Goal: Task Accomplishment & Management: Manage account settings

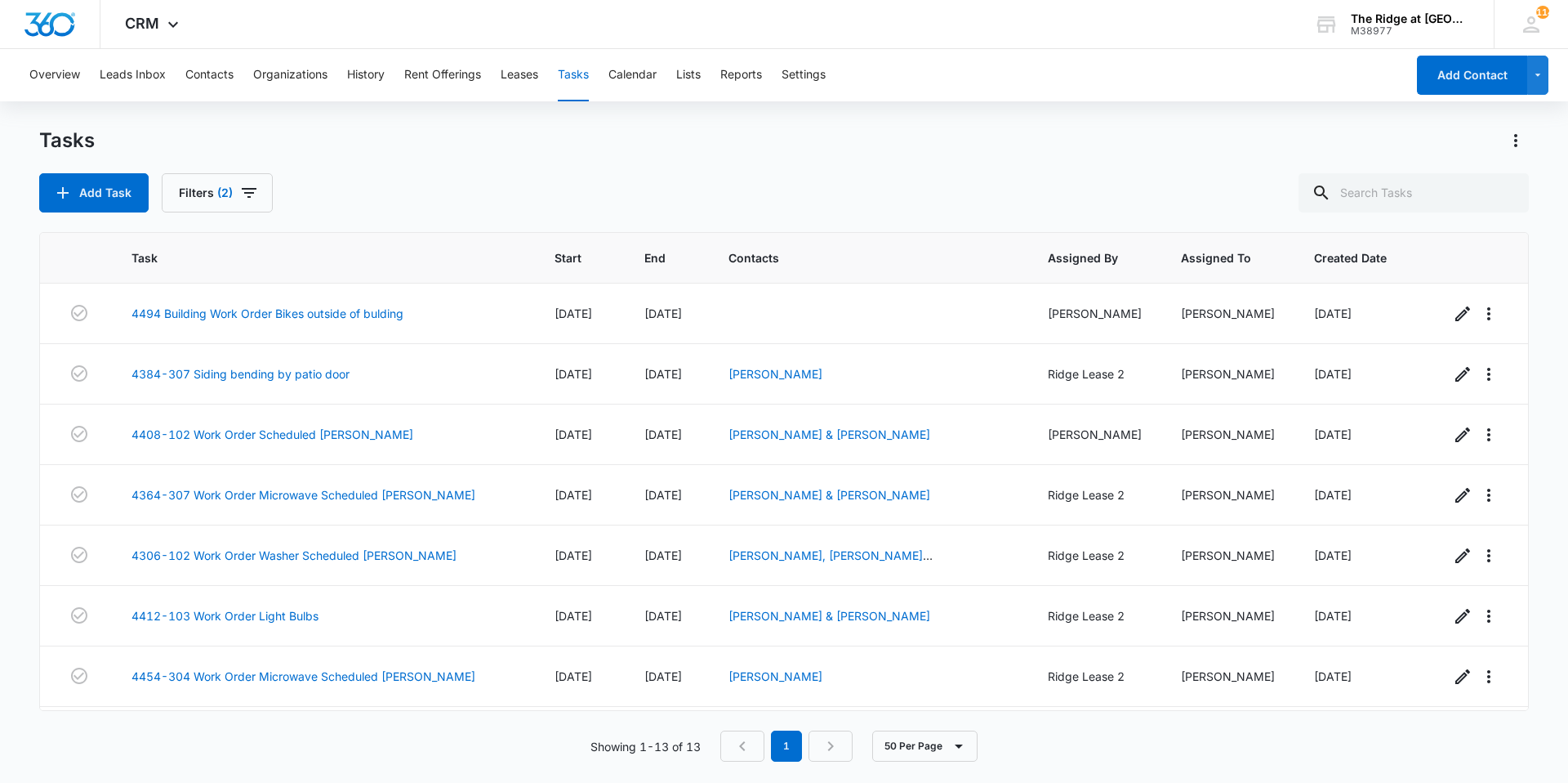
scroll to position [359, 0]
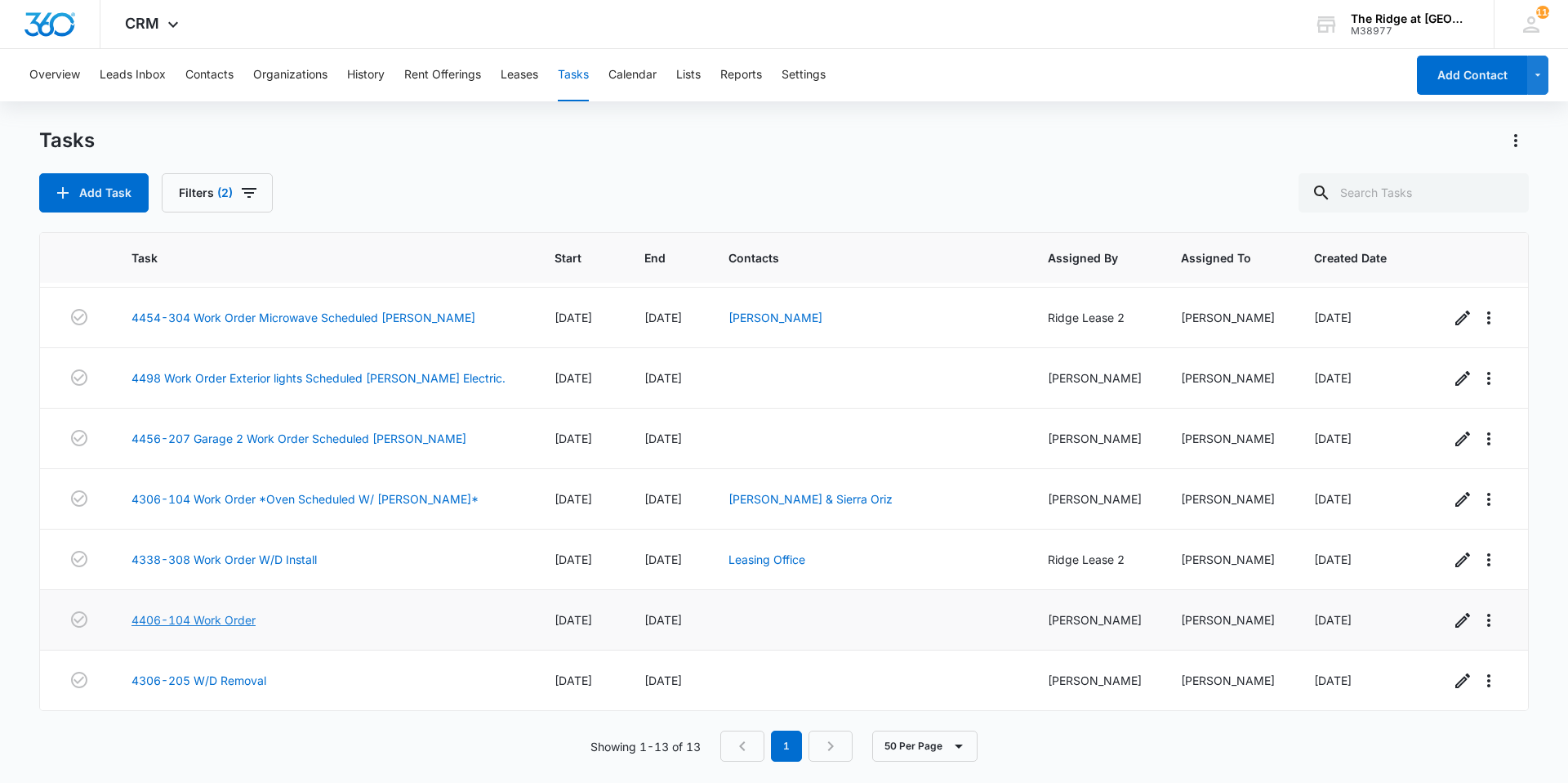
click at [237, 626] on link "4406-104 Work Order" at bounding box center [193, 619] width 124 height 17
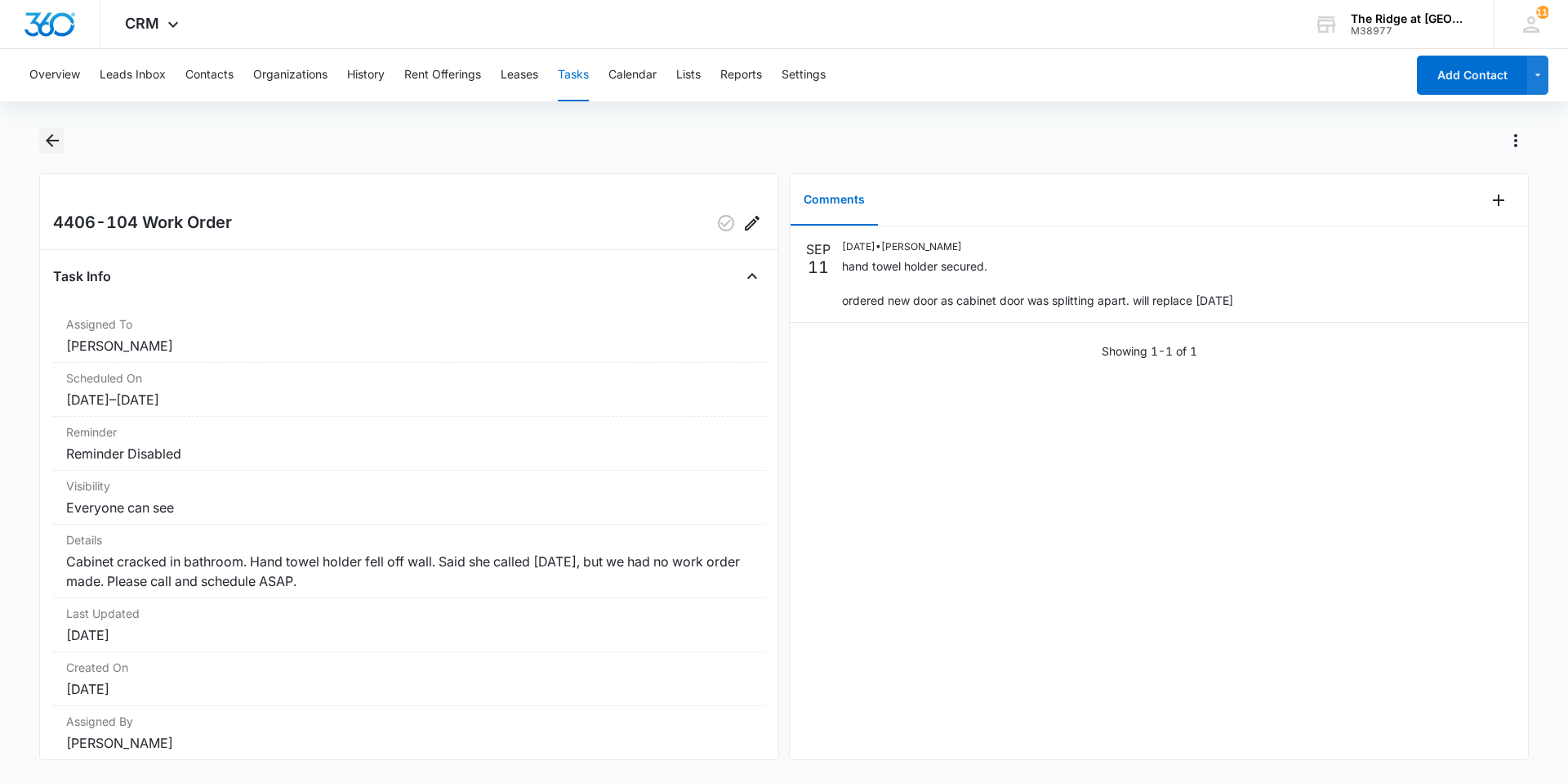
click at [54, 141] on icon "Back" at bounding box center [52, 140] width 14 height 14
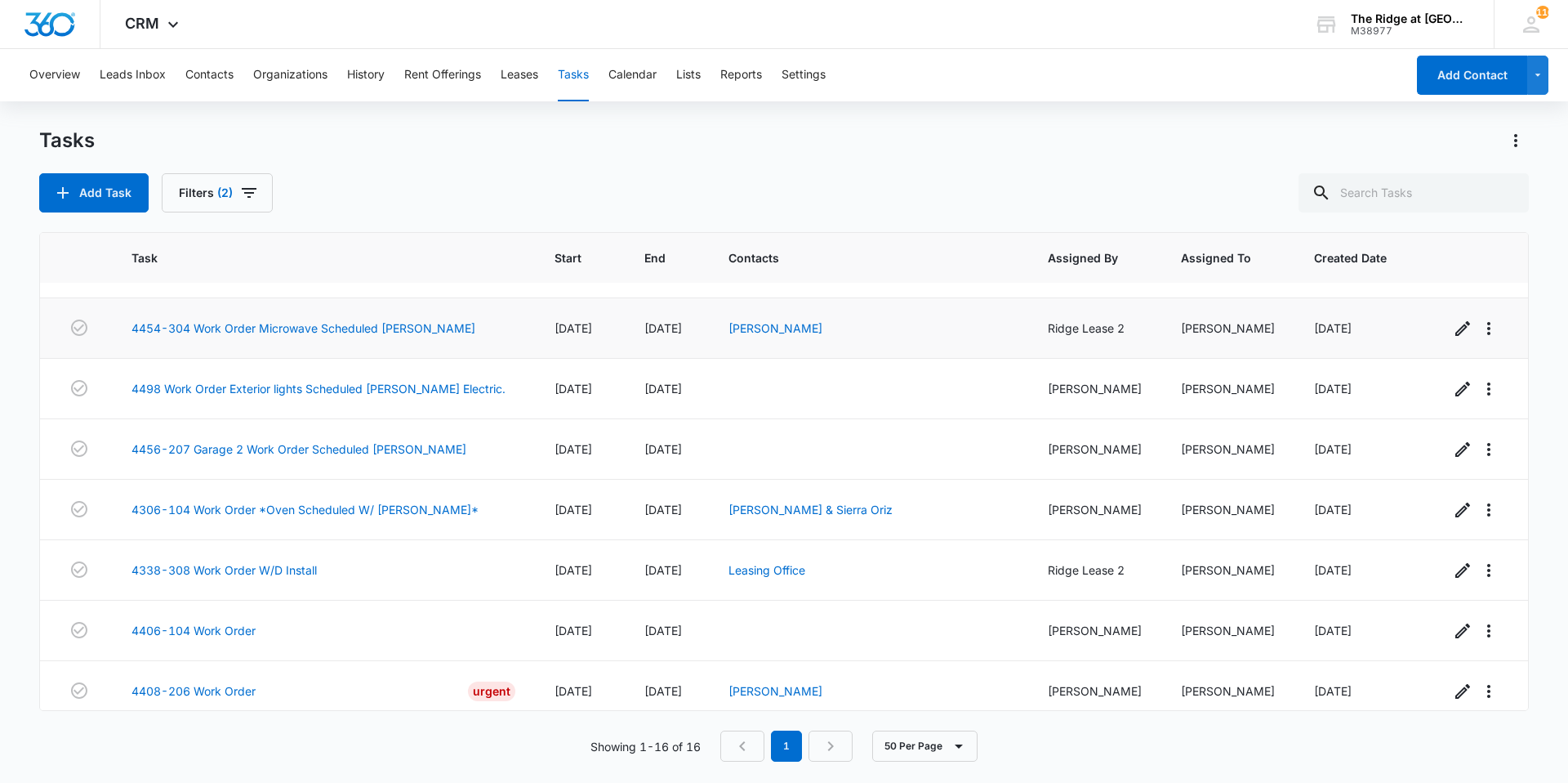
scroll to position [540, 0]
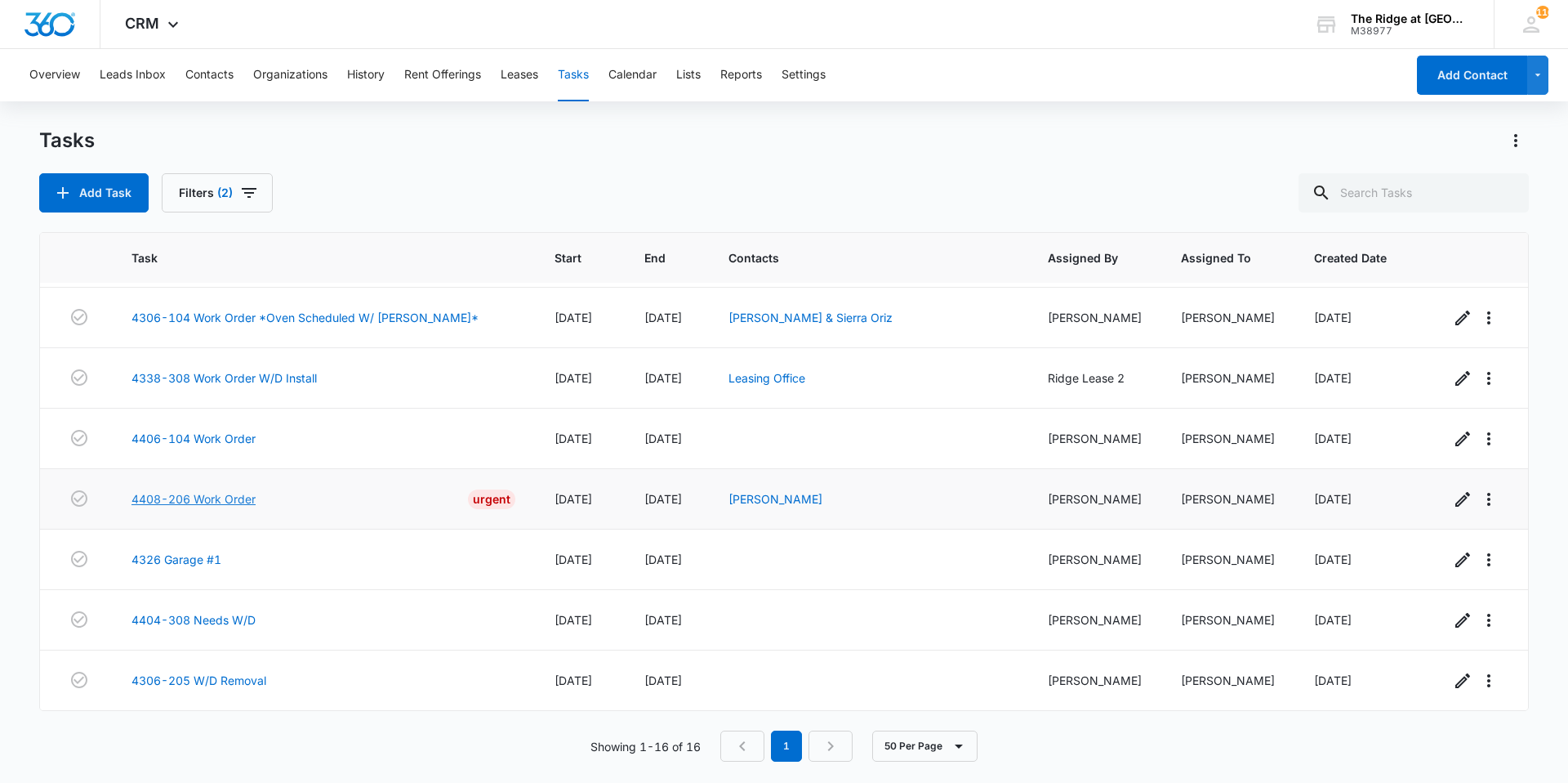
click at [197, 497] on link "4408-206 Work Order" at bounding box center [193, 498] width 124 height 17
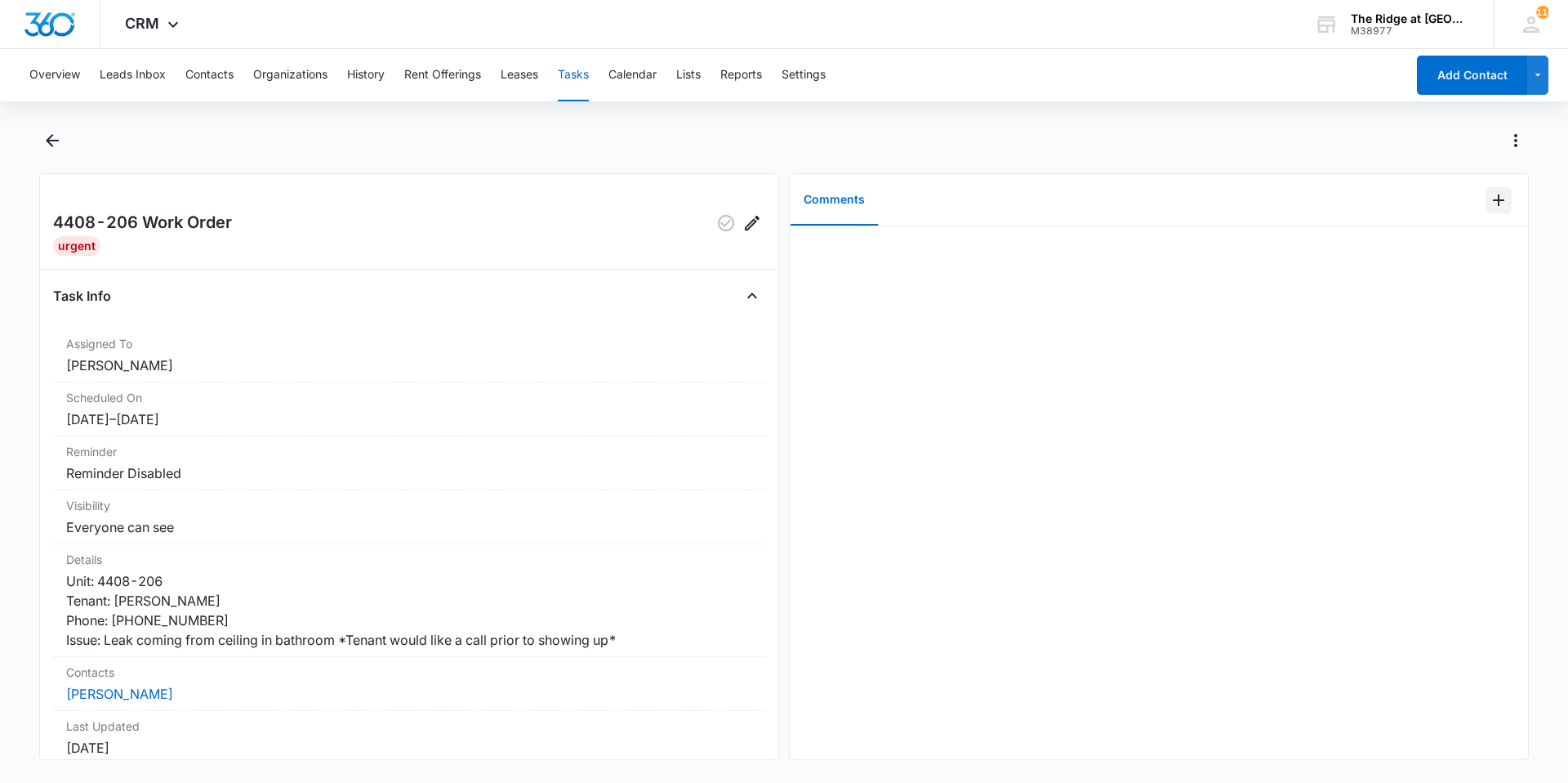
click at [1489, 192] on icon "Add Comment" at bounding box center [1498, 200] width 19 height 19
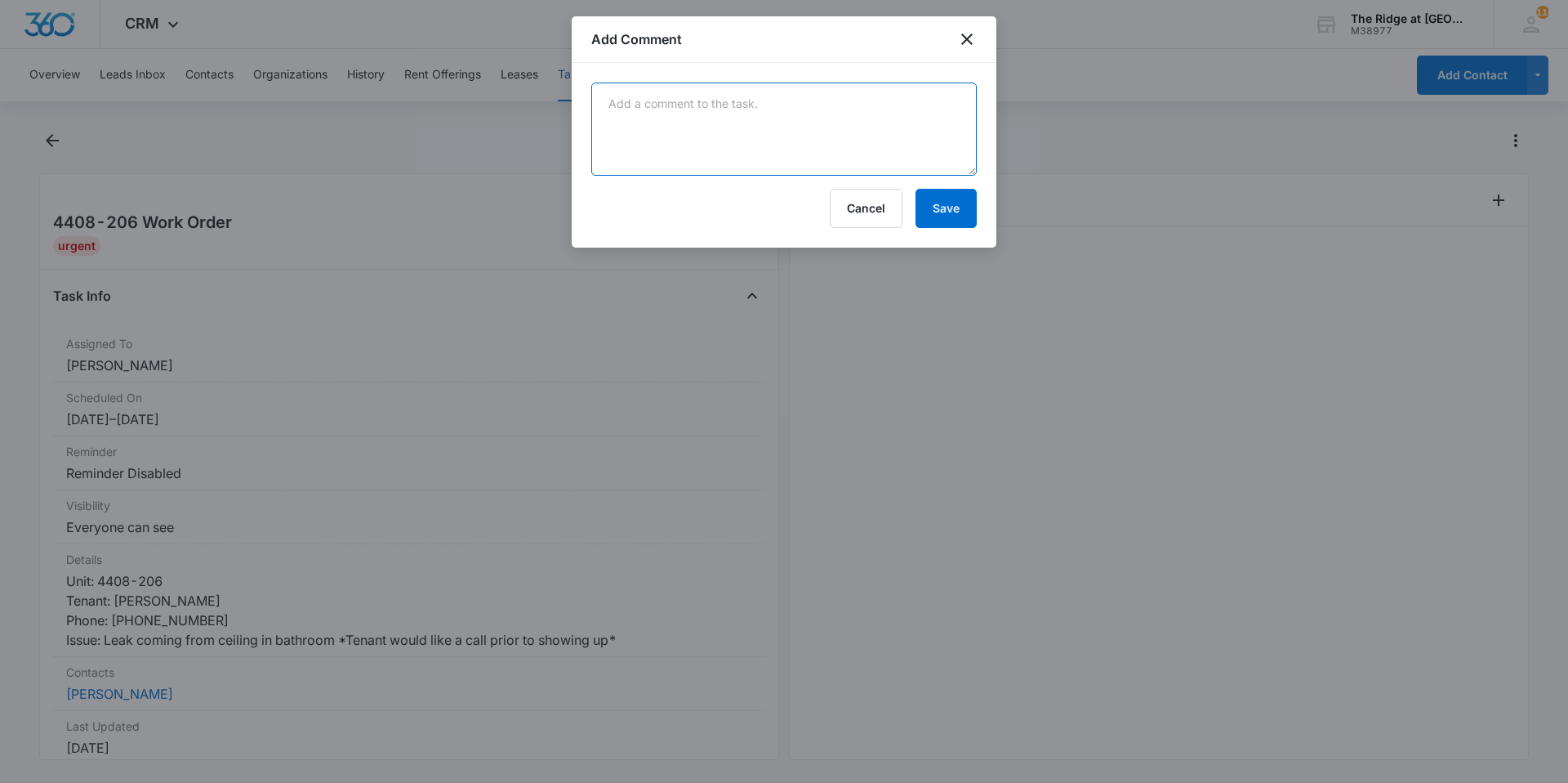
click at [824, 132] on textarea at bounding box center [784, 129] width 385 height 93
type textarea "filter was dirty causing condensation to build up should be good with the one i…"
click at [970, 233] on div "filter was dirty causing condensation to build up should be good with the one i…" at bounding box center [784, 155] width 425 height 185
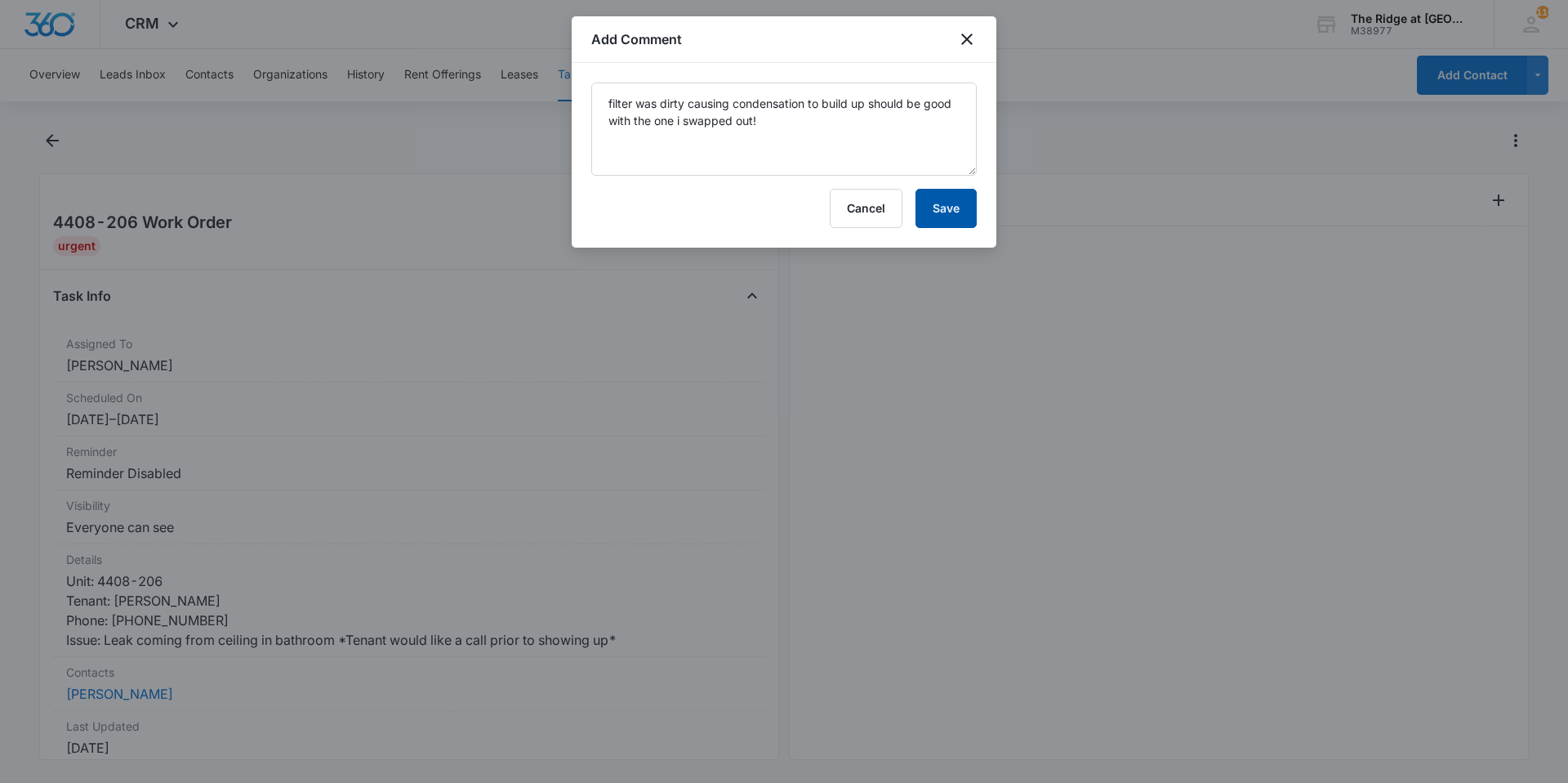
click at [965, 221] on button "Save" at bounding box center [945, 208] width 61 height 40
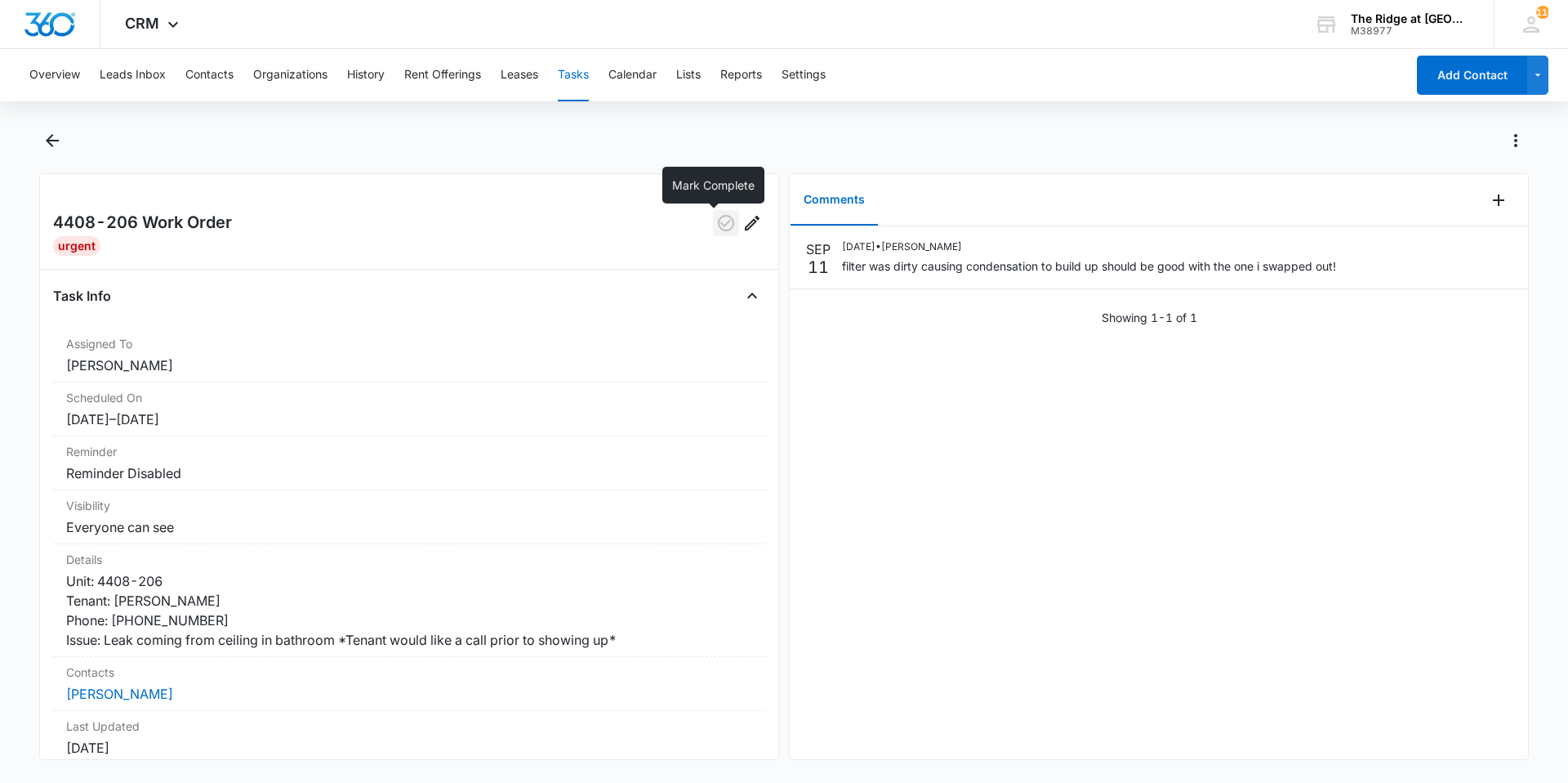
click at [718, 230] on icon "button" at bounding box center [725, 223] width 16 height 16
click at [63, 134] on button "Back" at bounding box center [52, 140] width 25 height 26
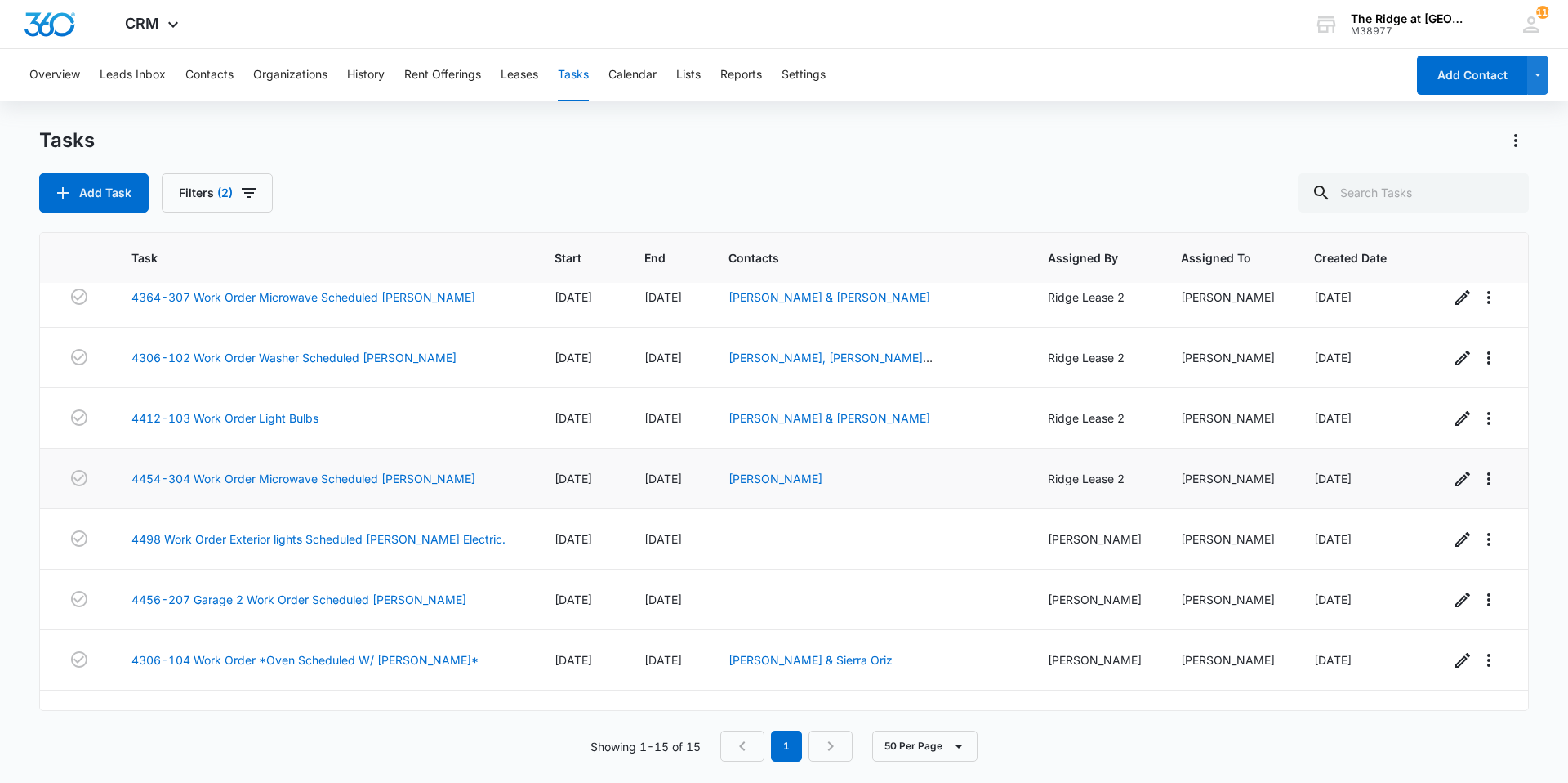
scroll to position [479, 0]
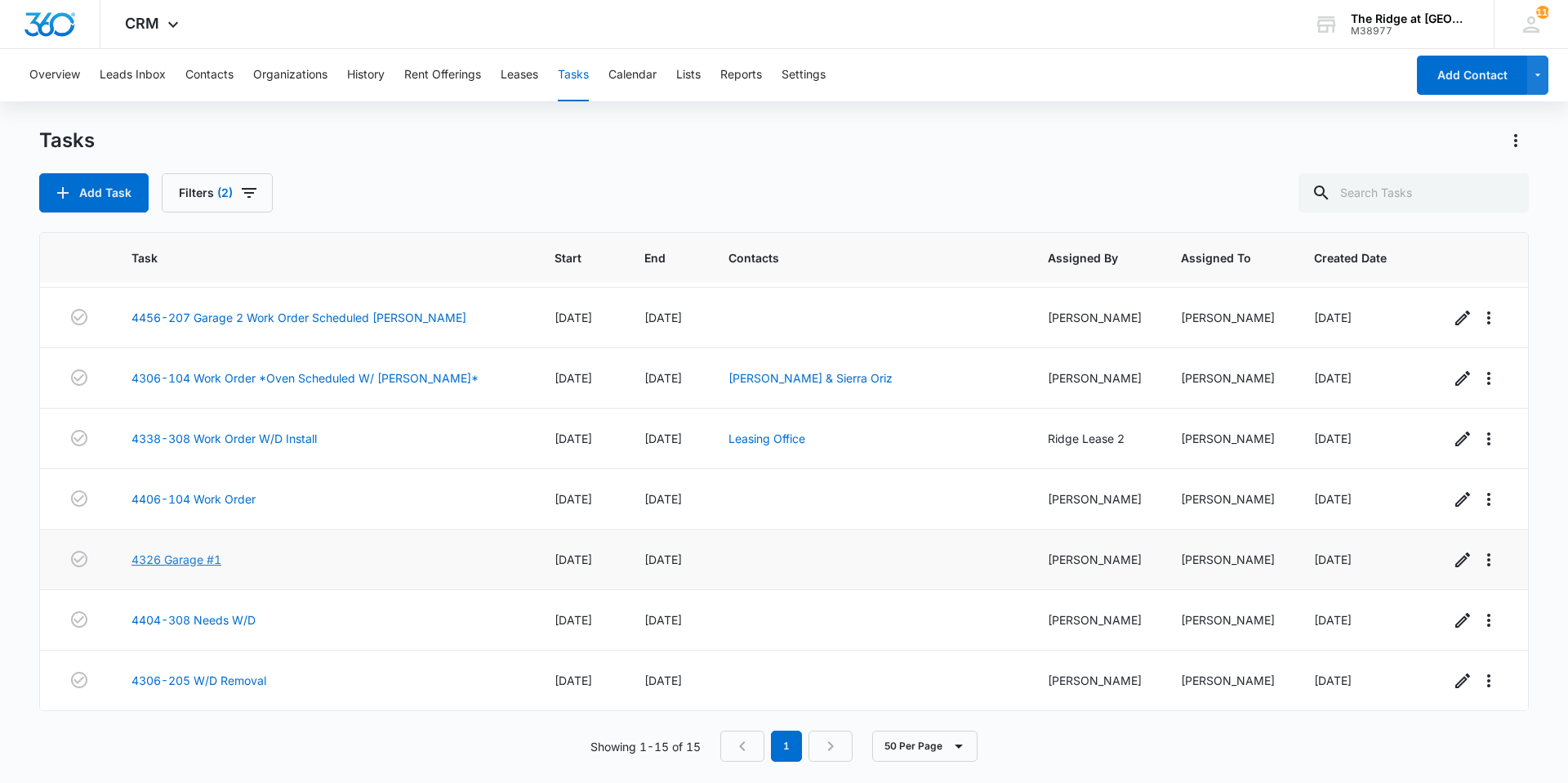
click at [178, 557] on link "4326 Garage #1" at bounding box center [176, 559] width 90 height 17
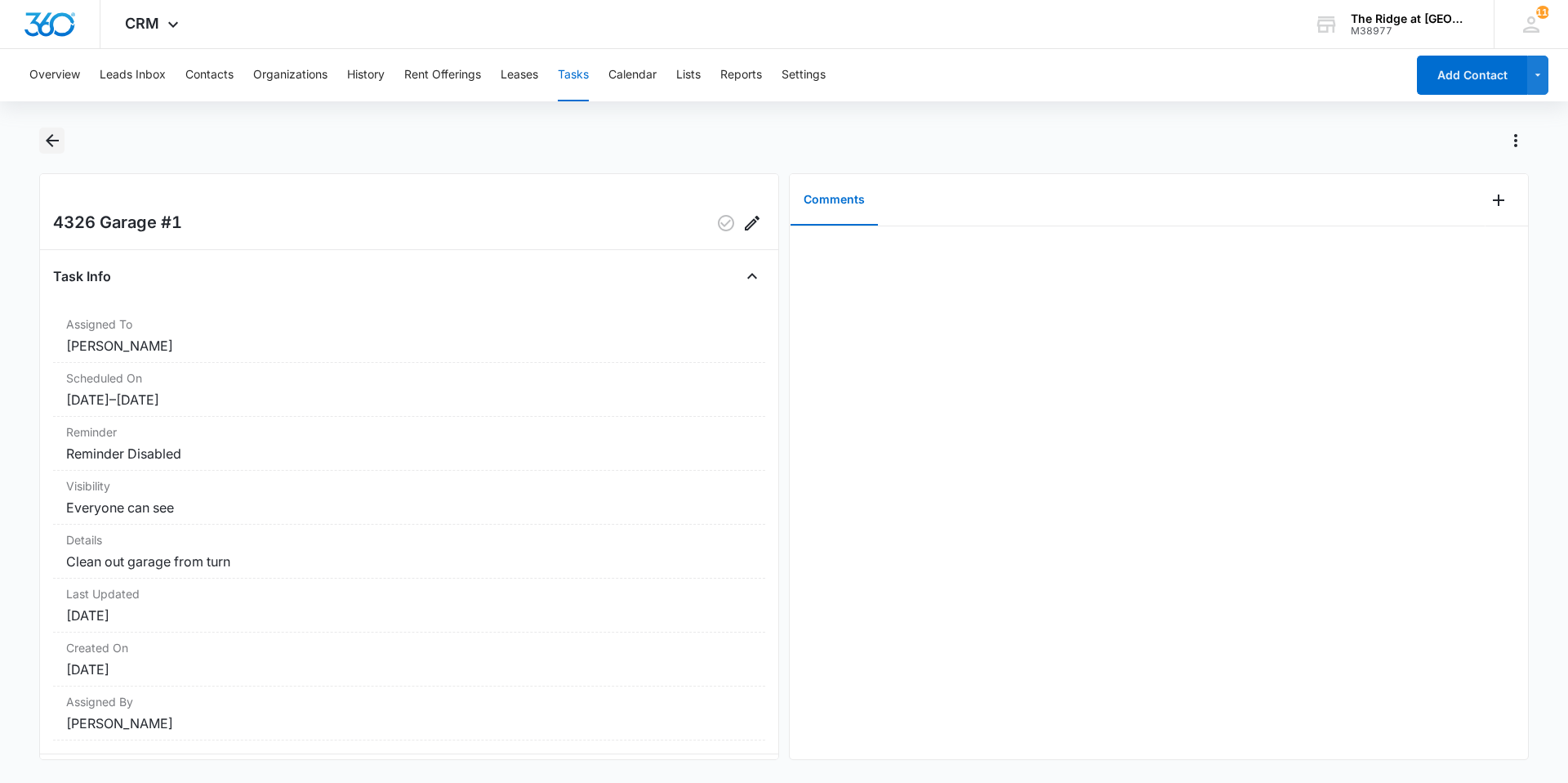
click at [61, 149] on icon "Back" at bounding box center [52, 140] width 19 height 19
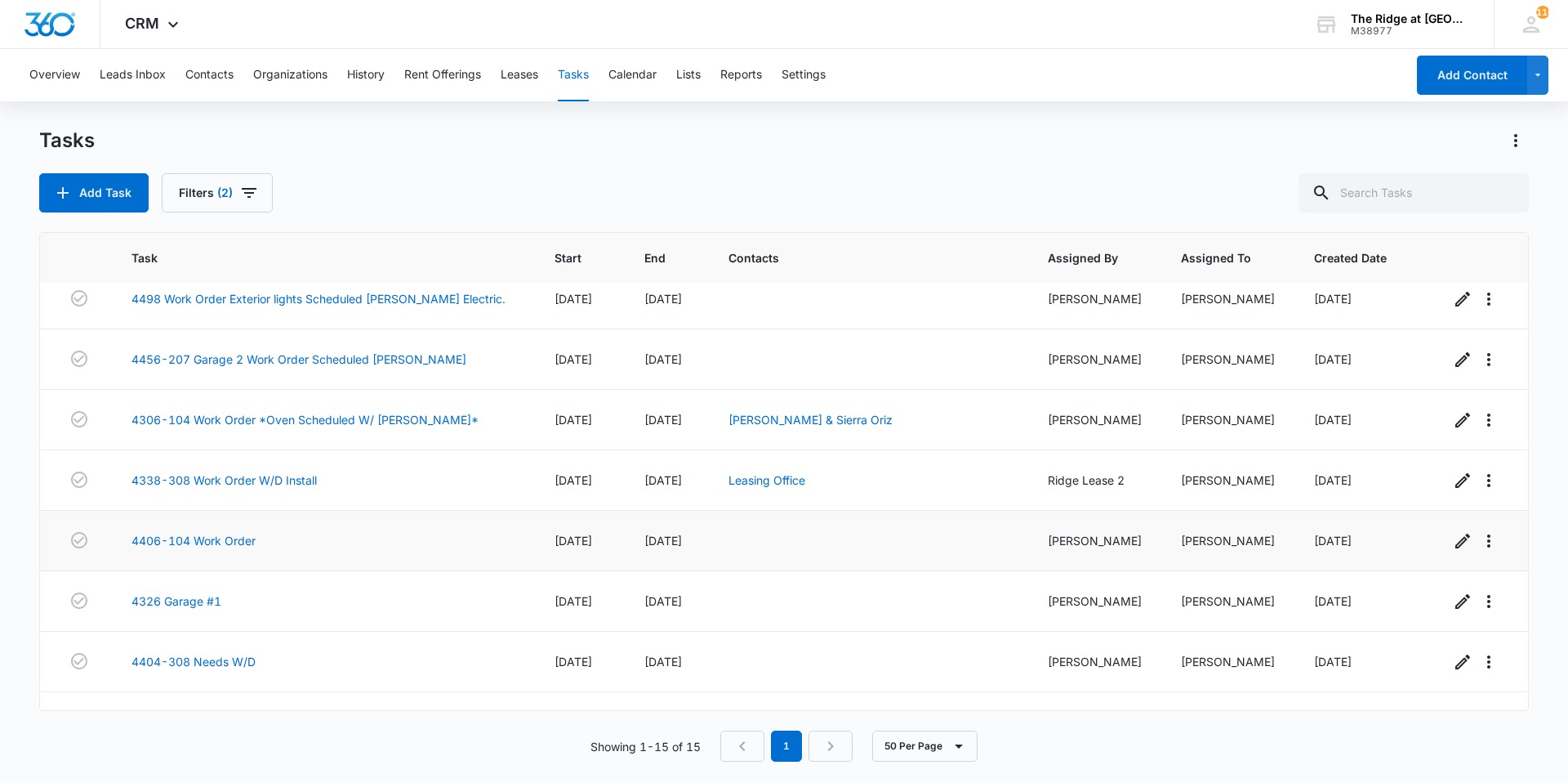
scroll to position [479, 0]
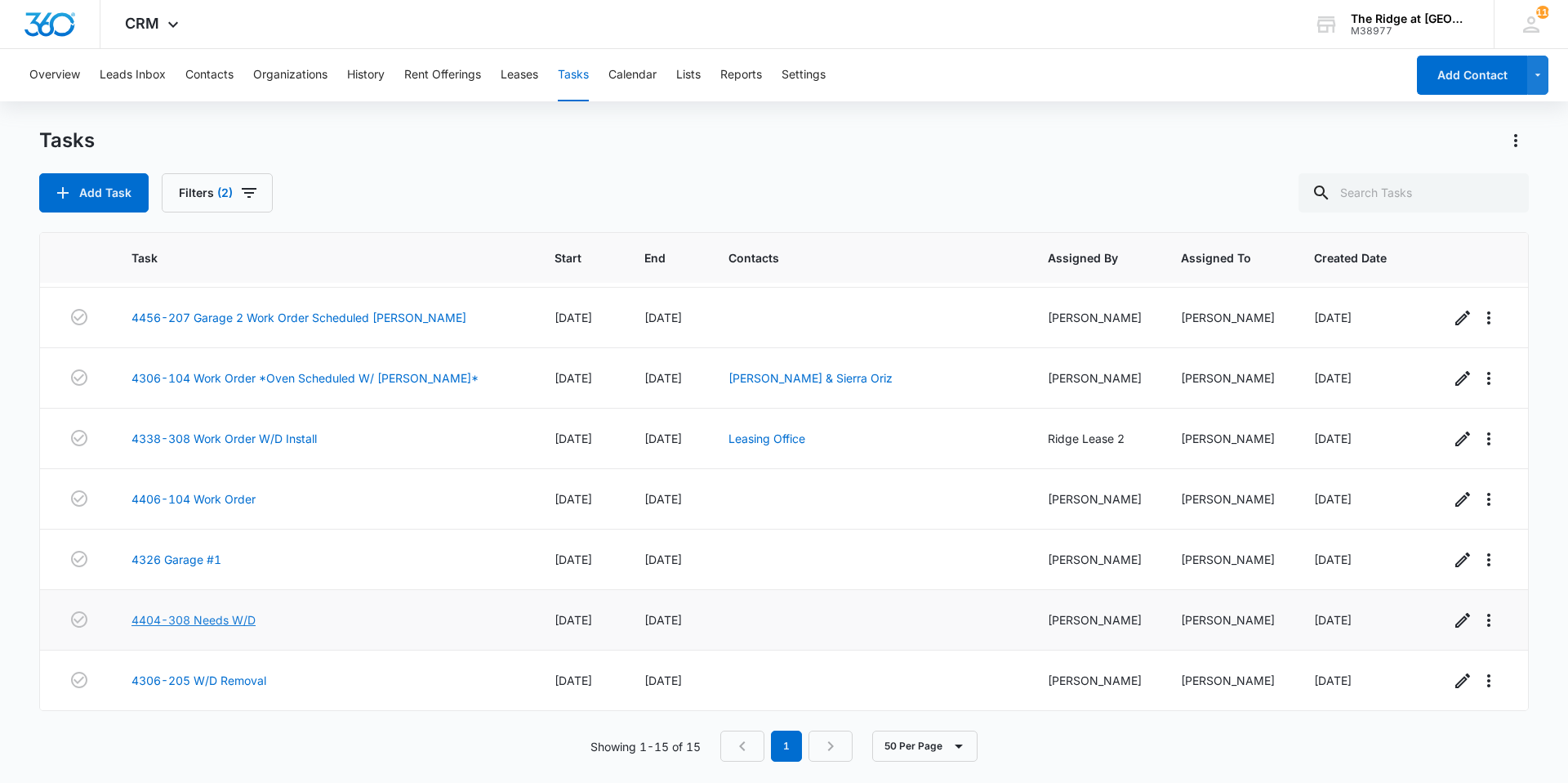
click at [166, 623] on link "4404-308 Needs W/D" at bounding box center [193, 619] width 124 height 17
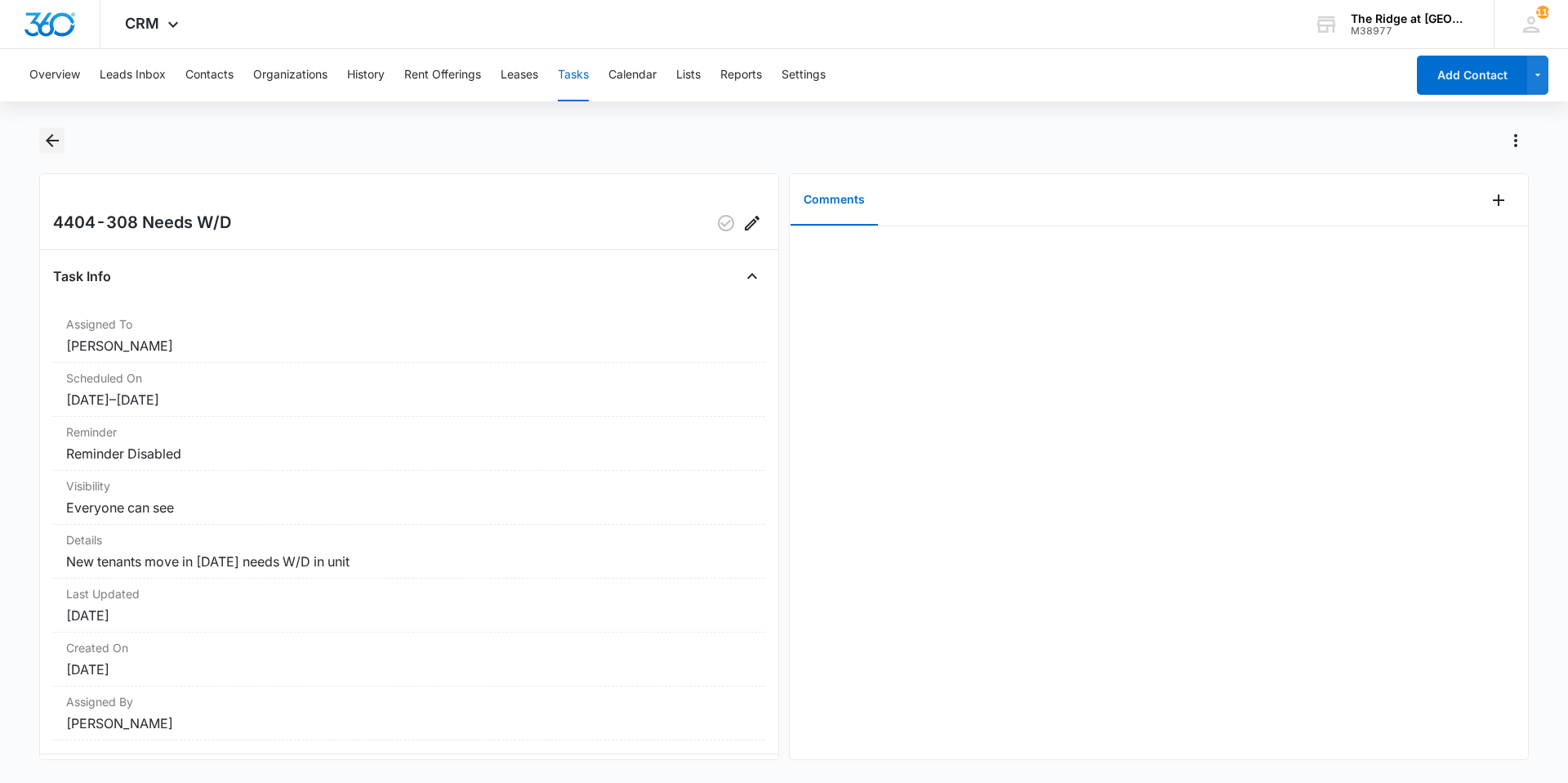
click at [54, 143] on icon "Back" at bounding box center [52, 140] width 19 height 19
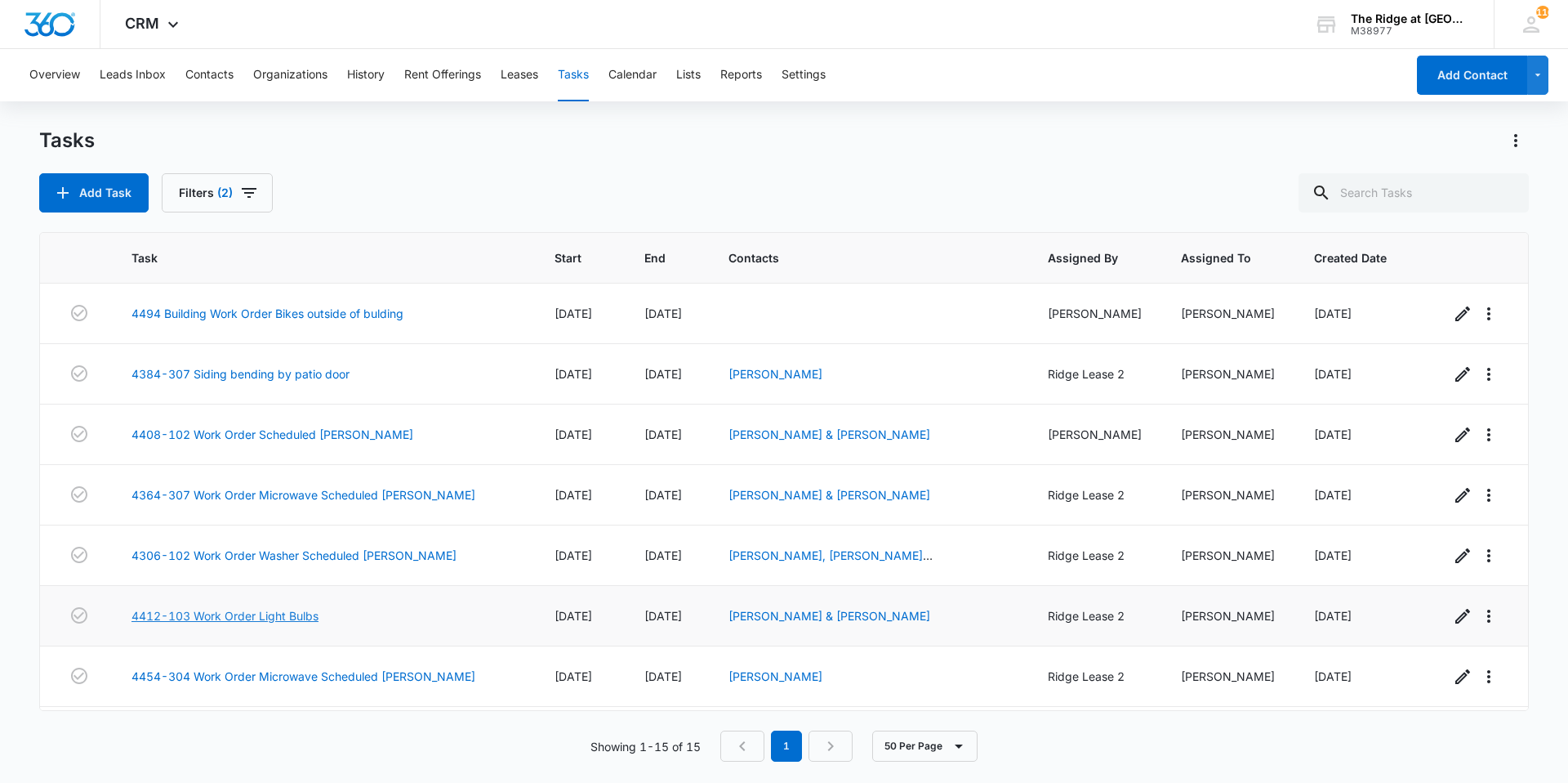
click at [291, 615] on link "4412-103 Work Order Light Bulbs" at bounding box center [224, 616] width 187 height 17
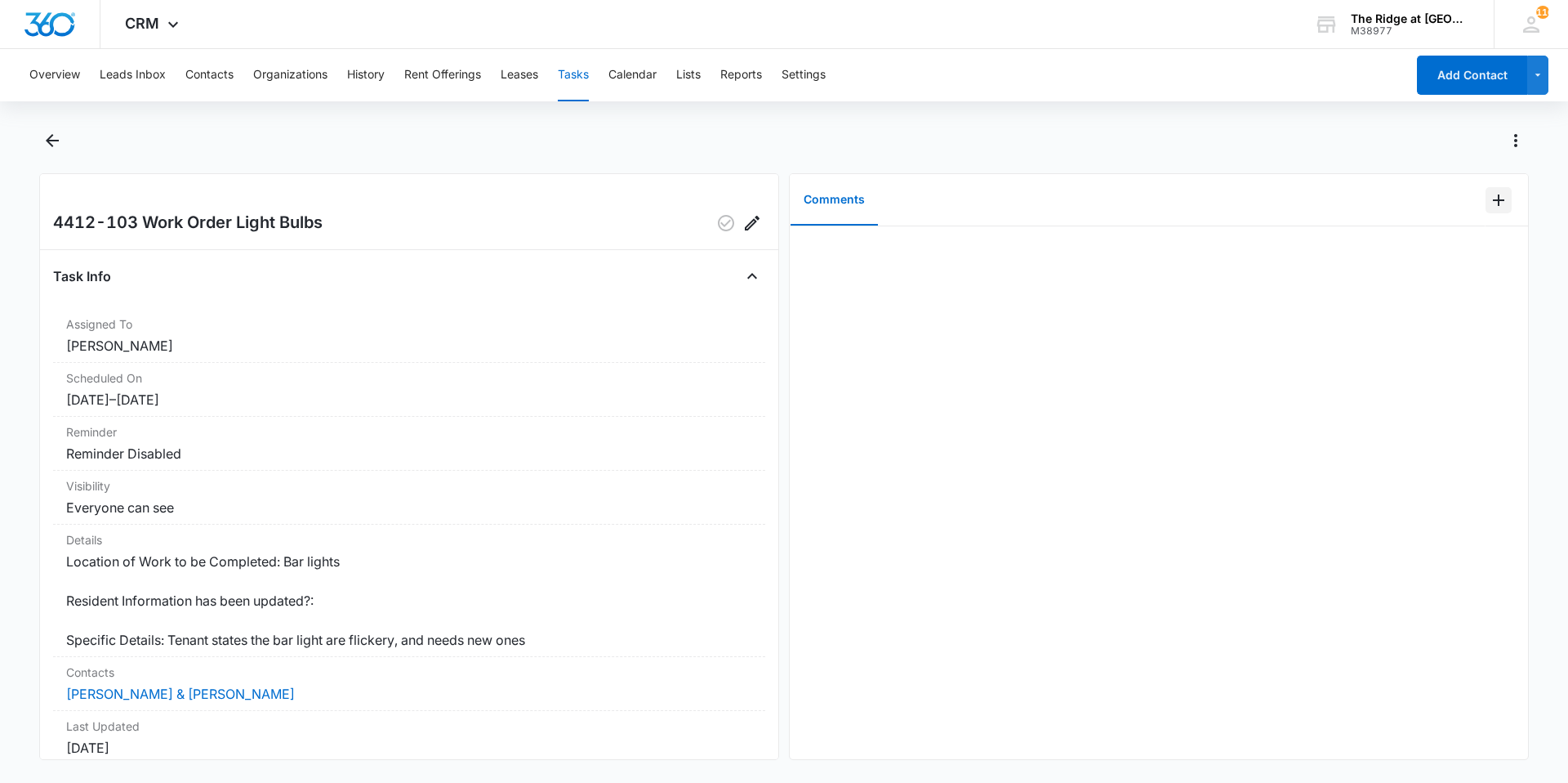
click at [1485, 210] on button "Add Comment" at bounding box center [1497, 199] width 26 height 26
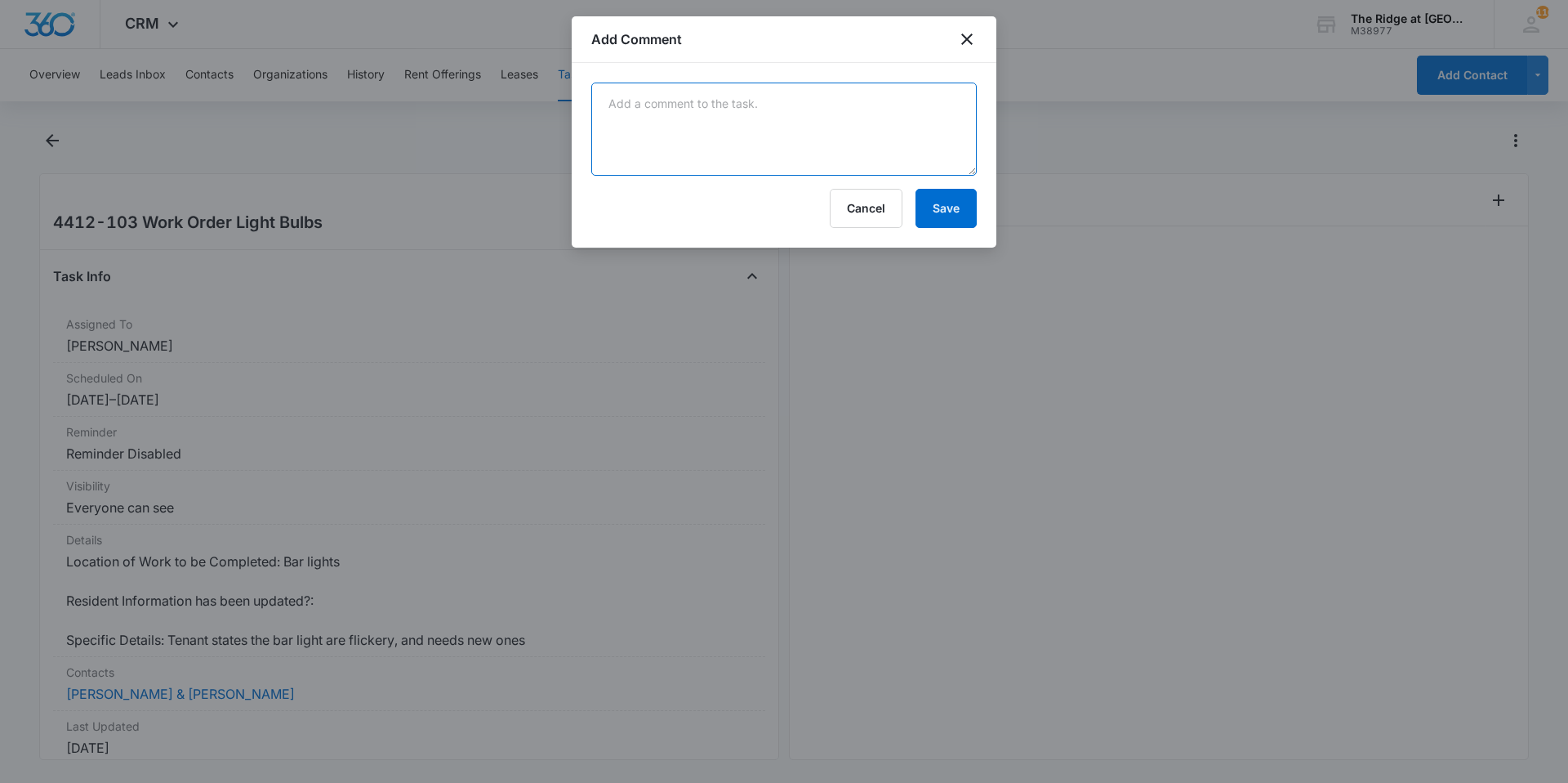
click at [902, 133] on textarea at bounding box center [784, 129] width 385 height 93
type textarea "replaced kitchen island bulbs"
click at [967, 200] on button "Save" at bounding box center [945, 208] width 61 height 40
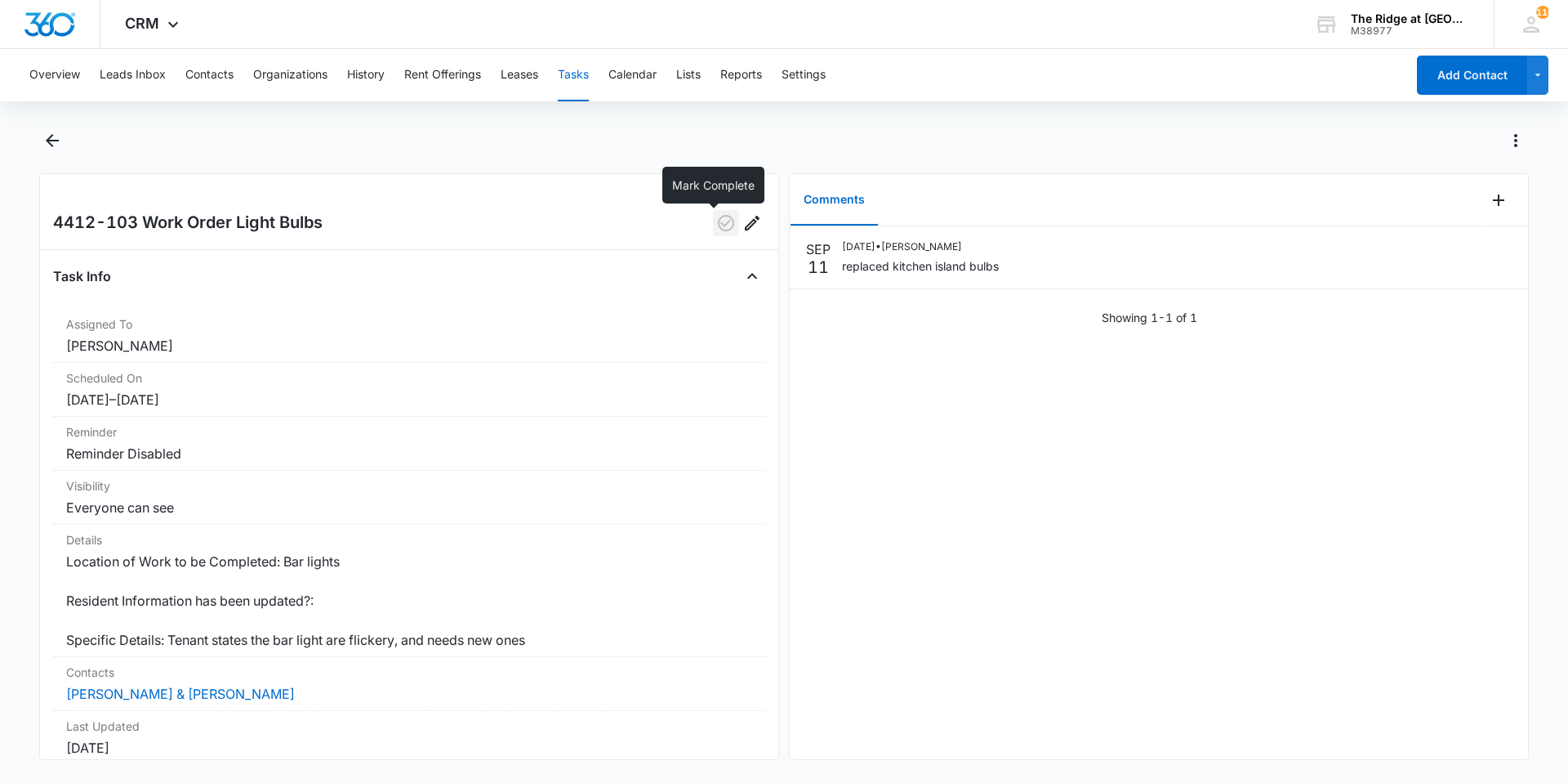
click at [716, 226] on icon "button" at bounding box center [725, 223] width 19 height 19
click at [43, 137] on icon "Back" at bounding box center [52, 140] width 19 height 19
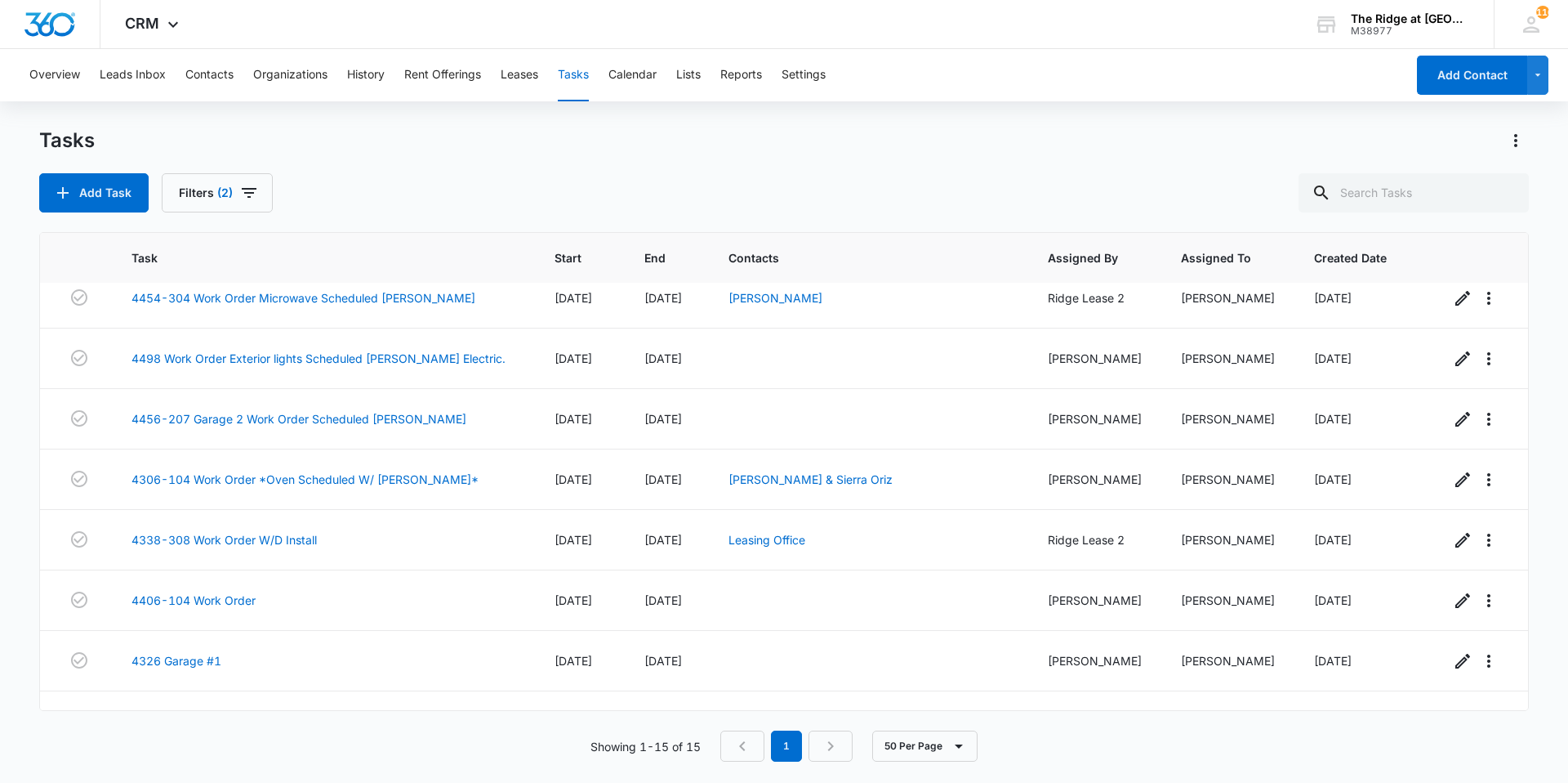
scroll to position [316, 0]
click at [268, 538] on link "4338-308 Work Order W/D Install" at bounding box center [224, 541] width 186 height 17
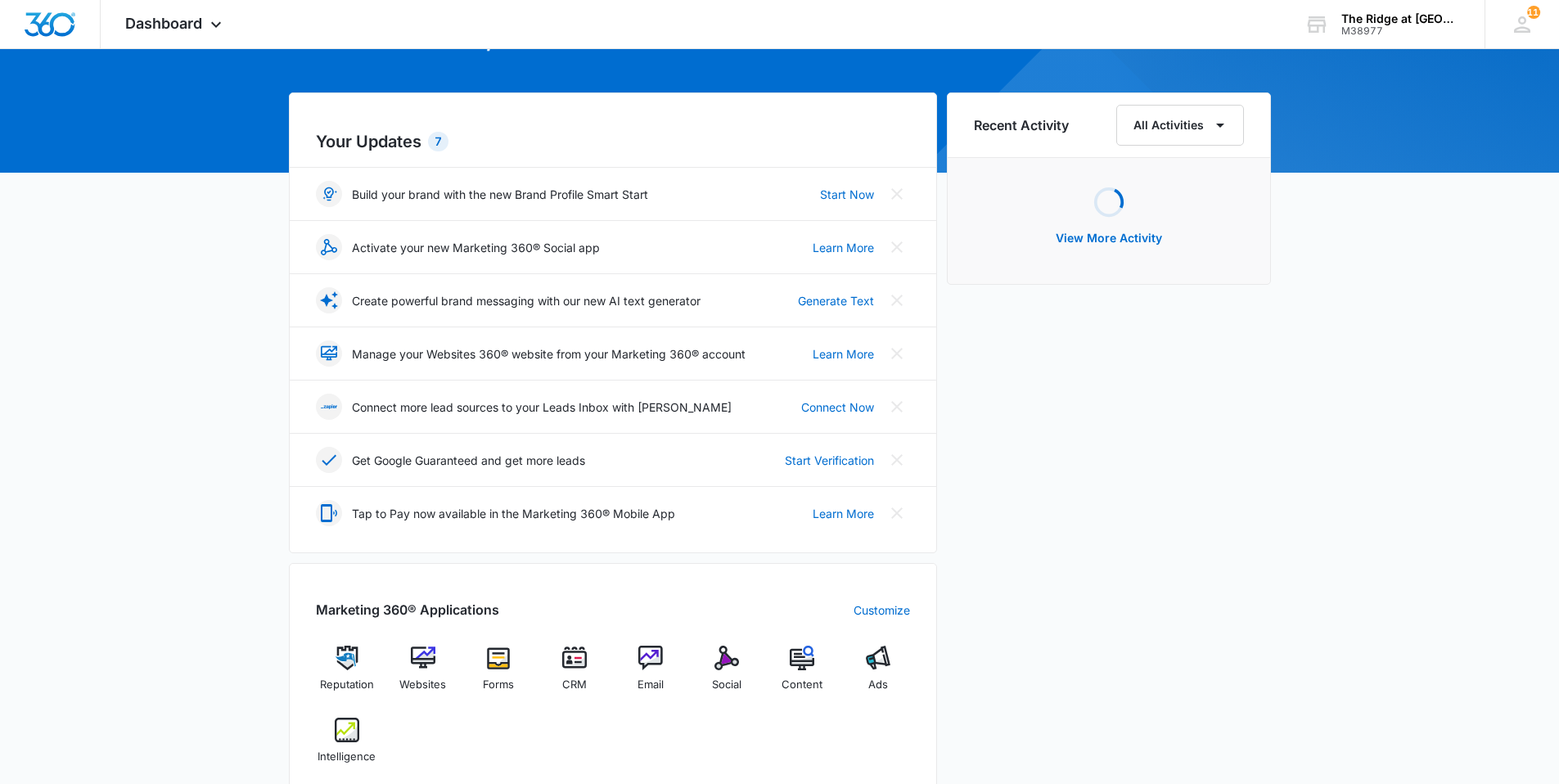
scroll to position [409, 0]
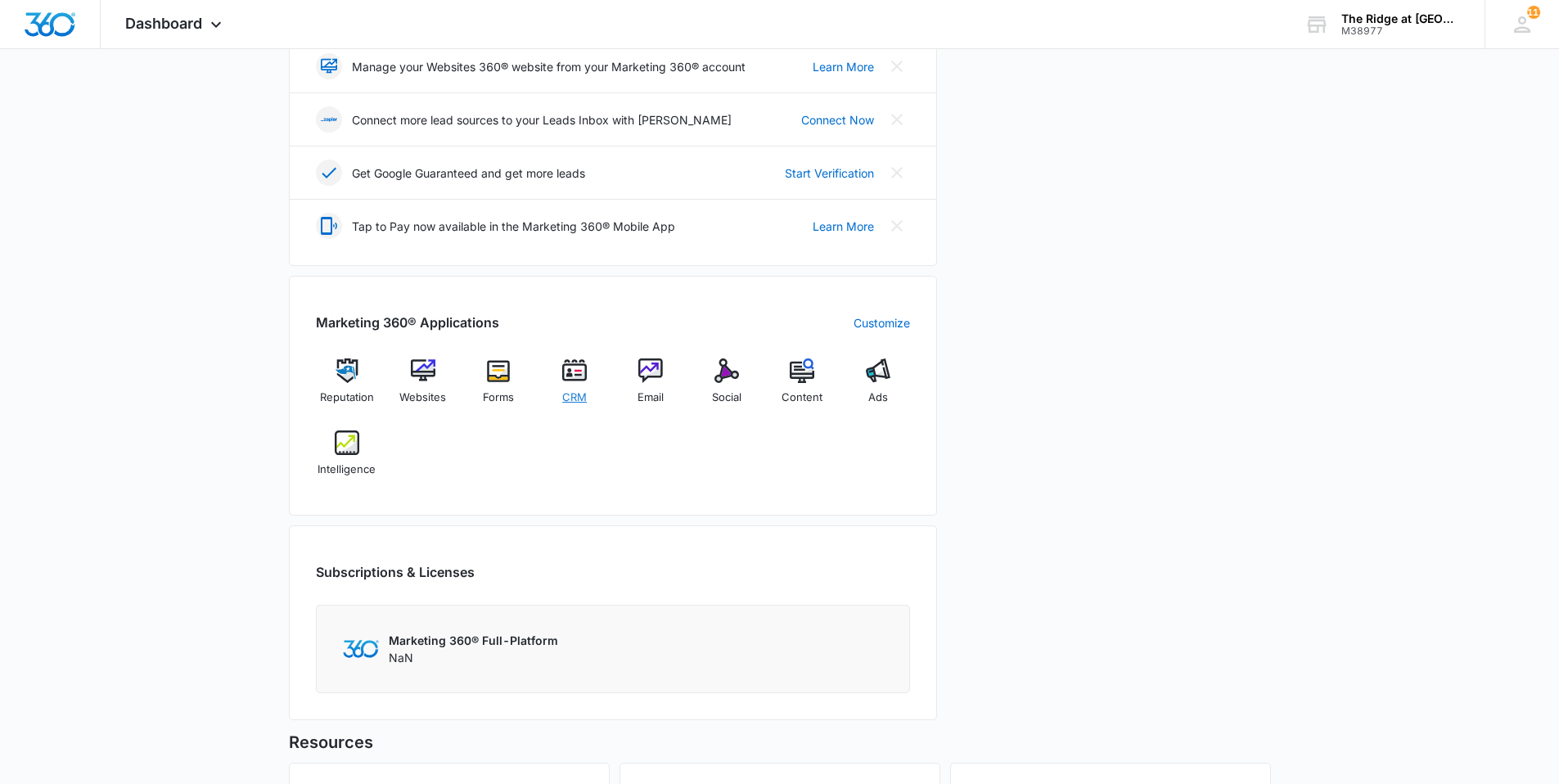
click at [566, 386] on div "CRM" at bounding box center [574, 388] width 63 height 58
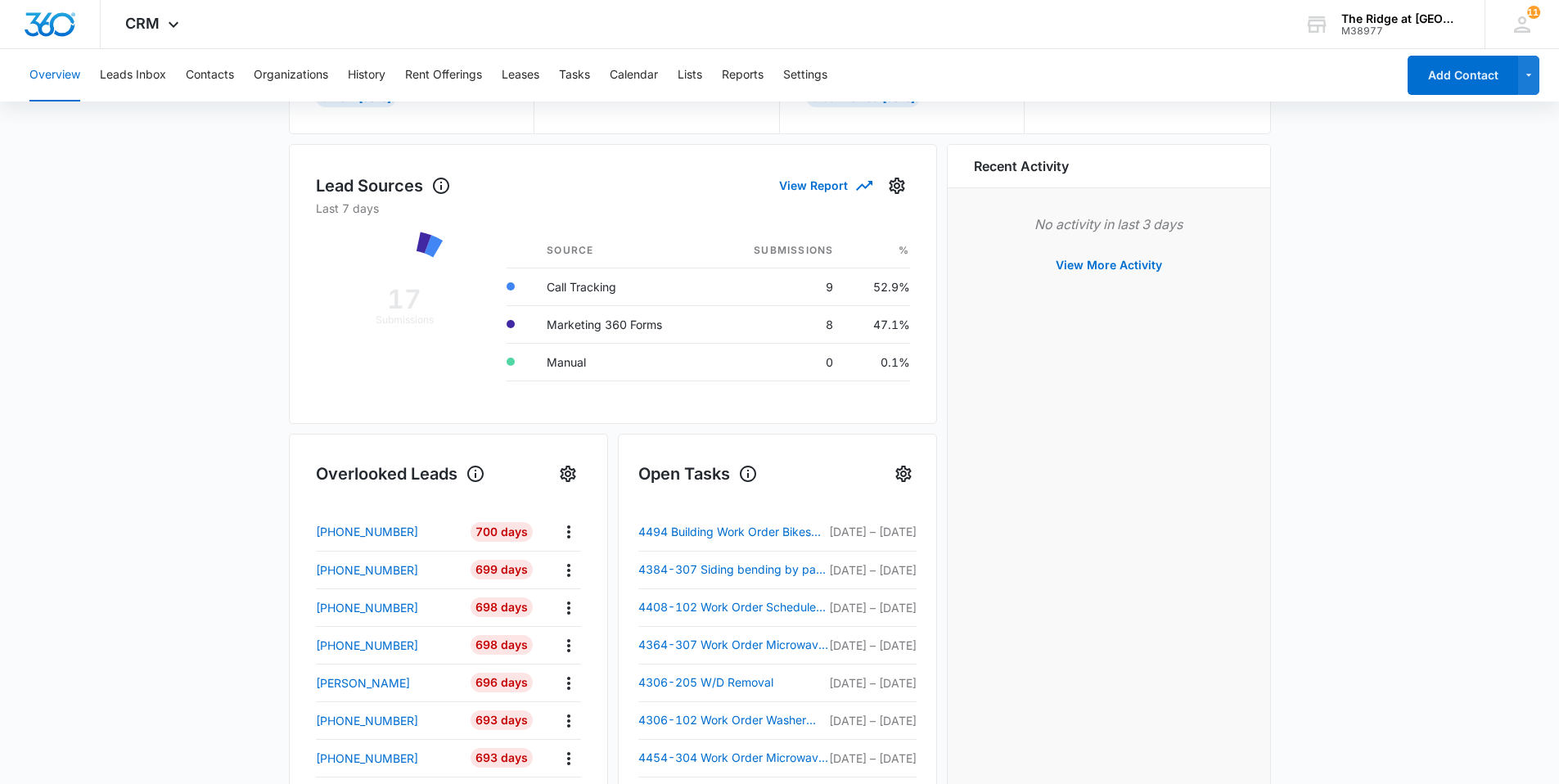
scroll to position [409, 0]
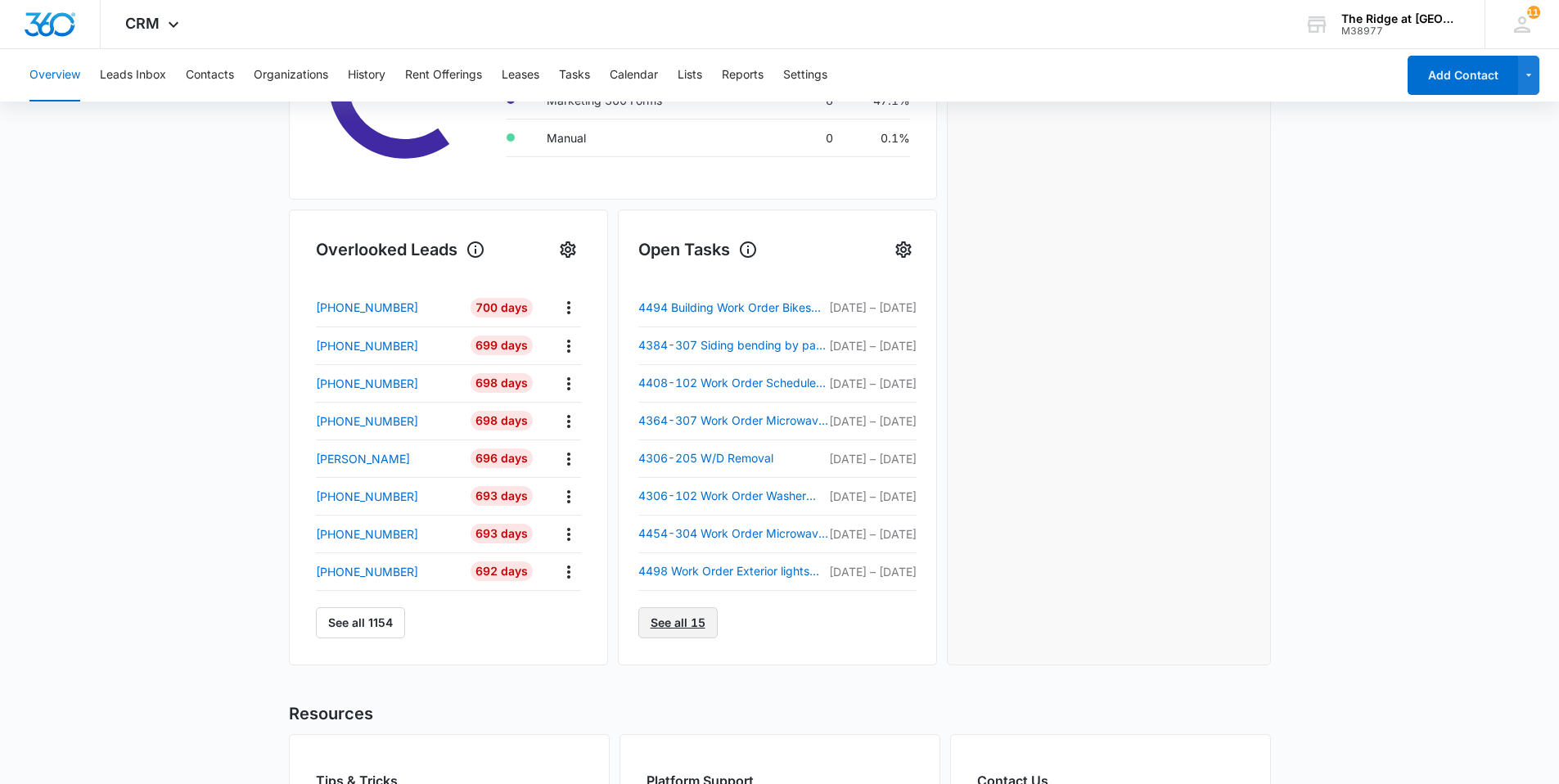
click at [695, 632] on link "See all 15" at bounding box center [678, 622] width 80 height 31
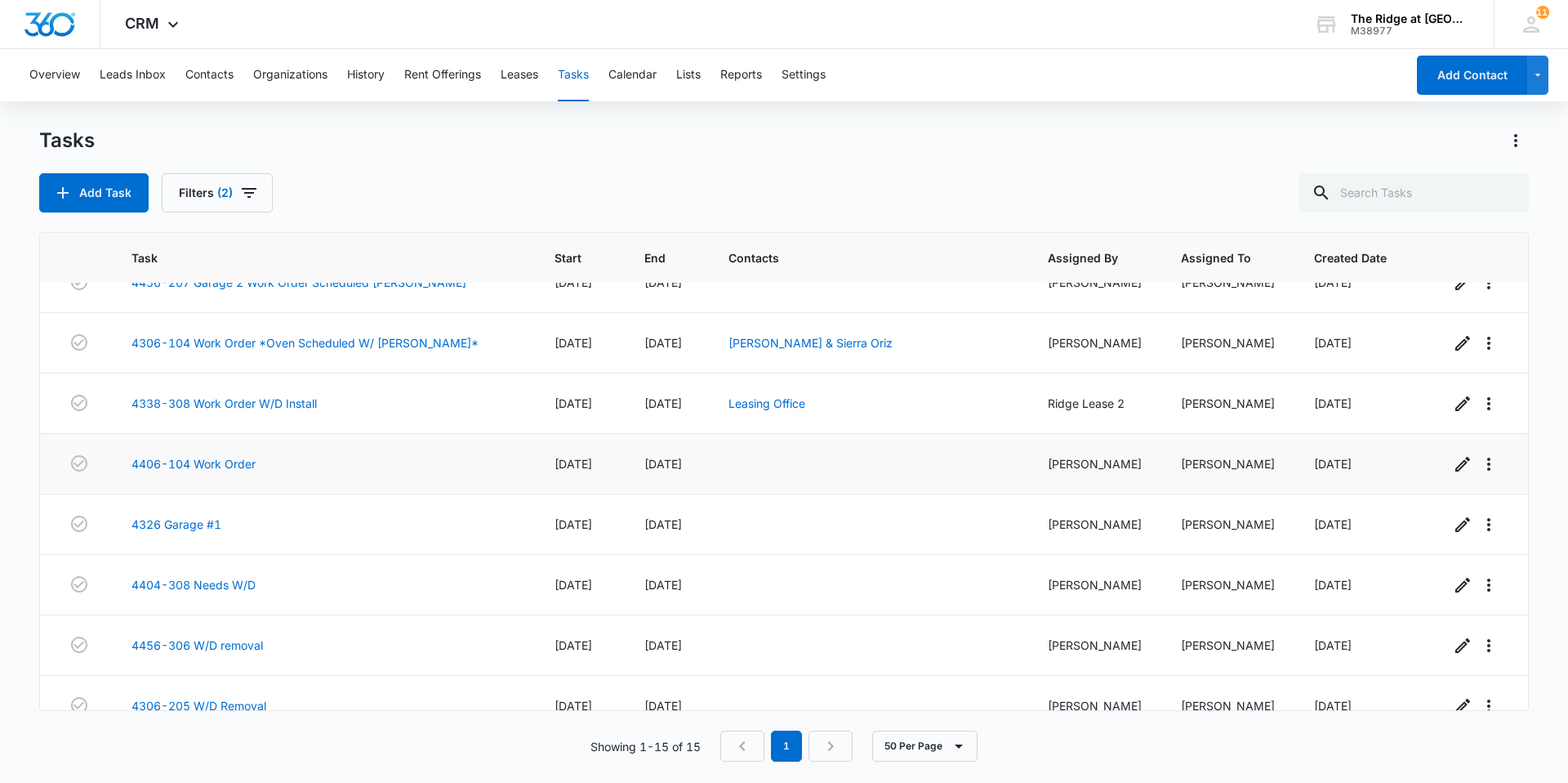
scroll to position [479, 0]
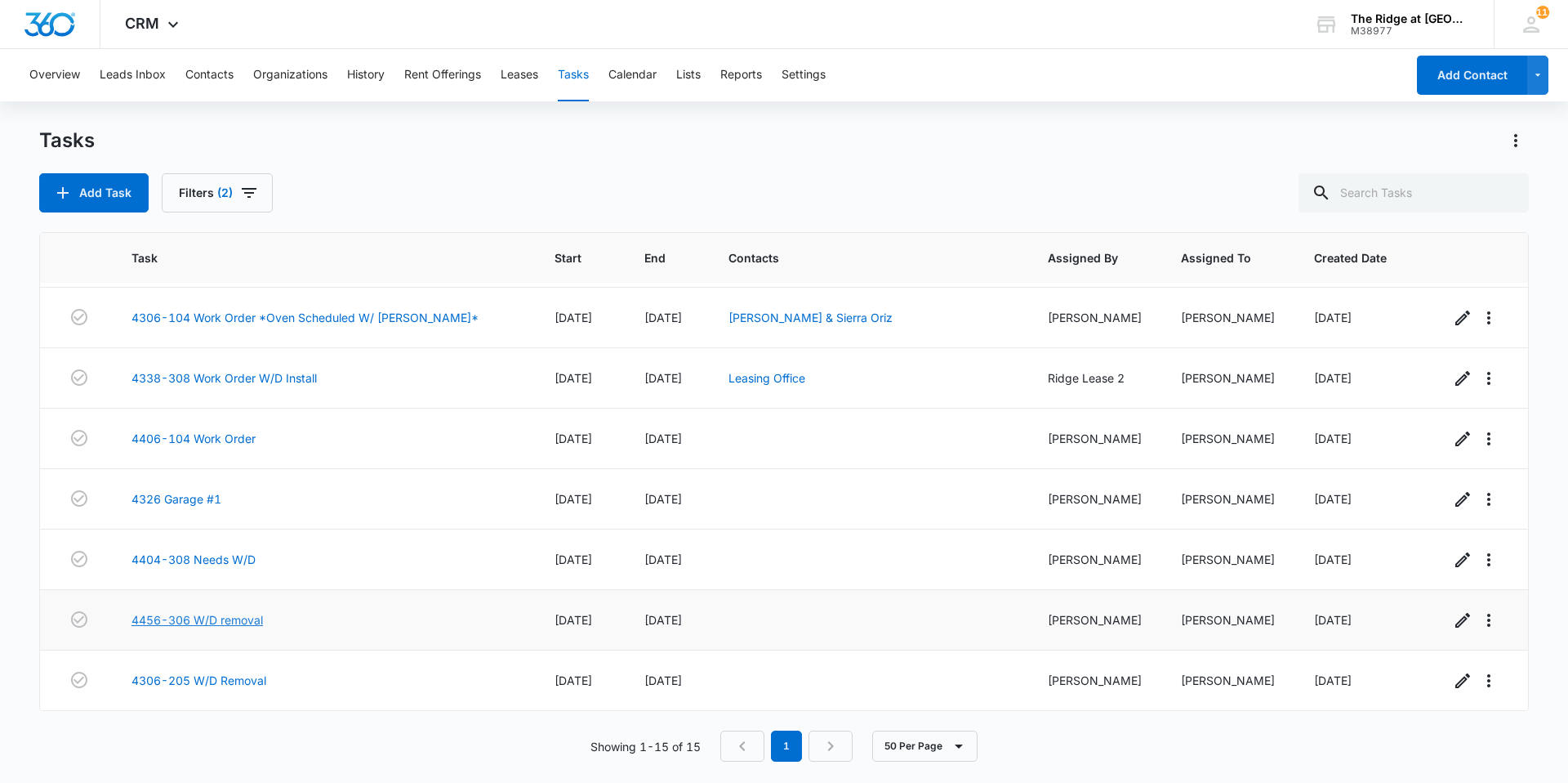
click at [238, 617] on link "4456-306 W/D removal" at bounding box center [197, 619] width 132 height 17
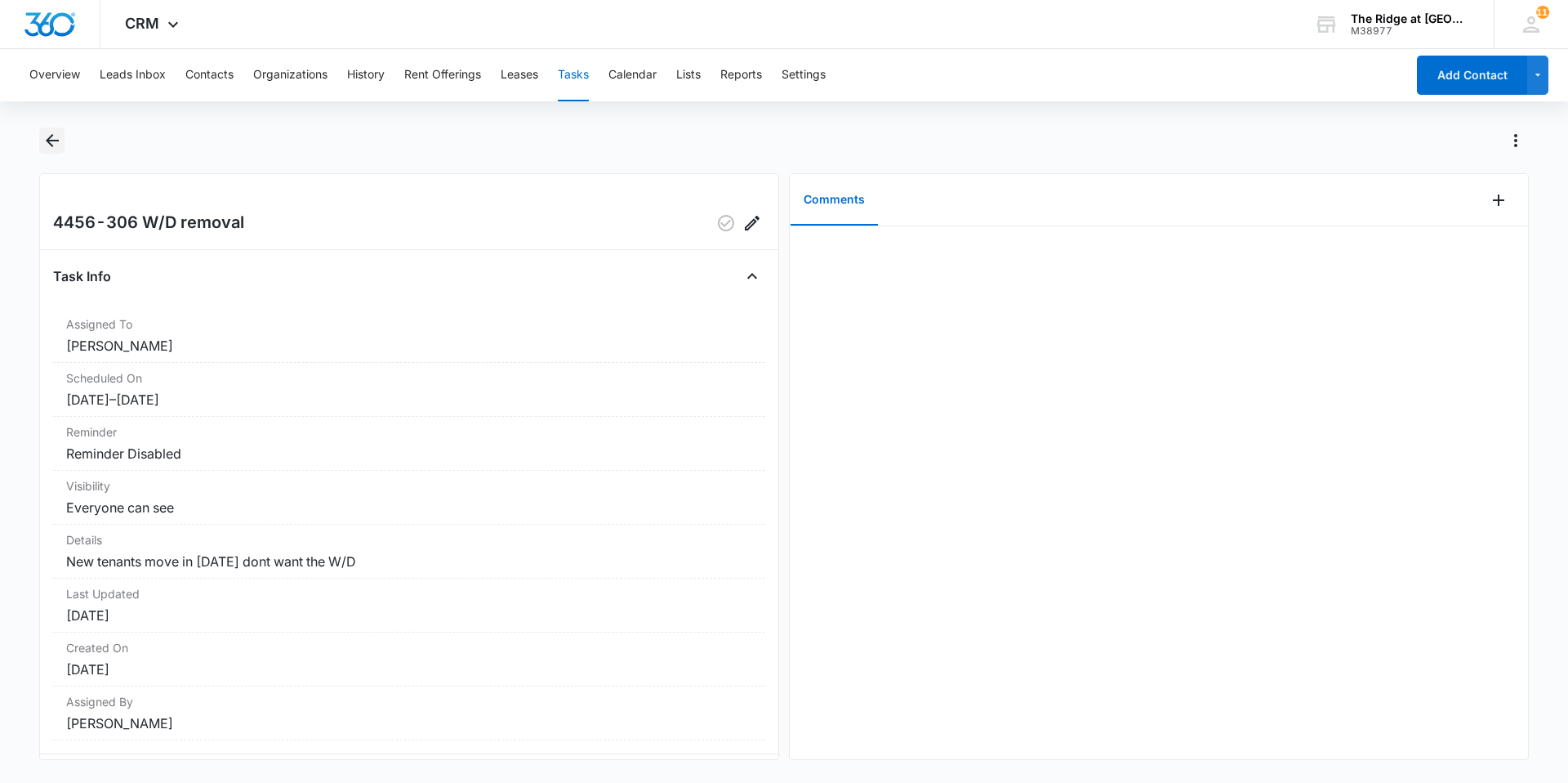
click at [47, 134] on icon "Back" at bounding box center [52, 140] width 19 height 19
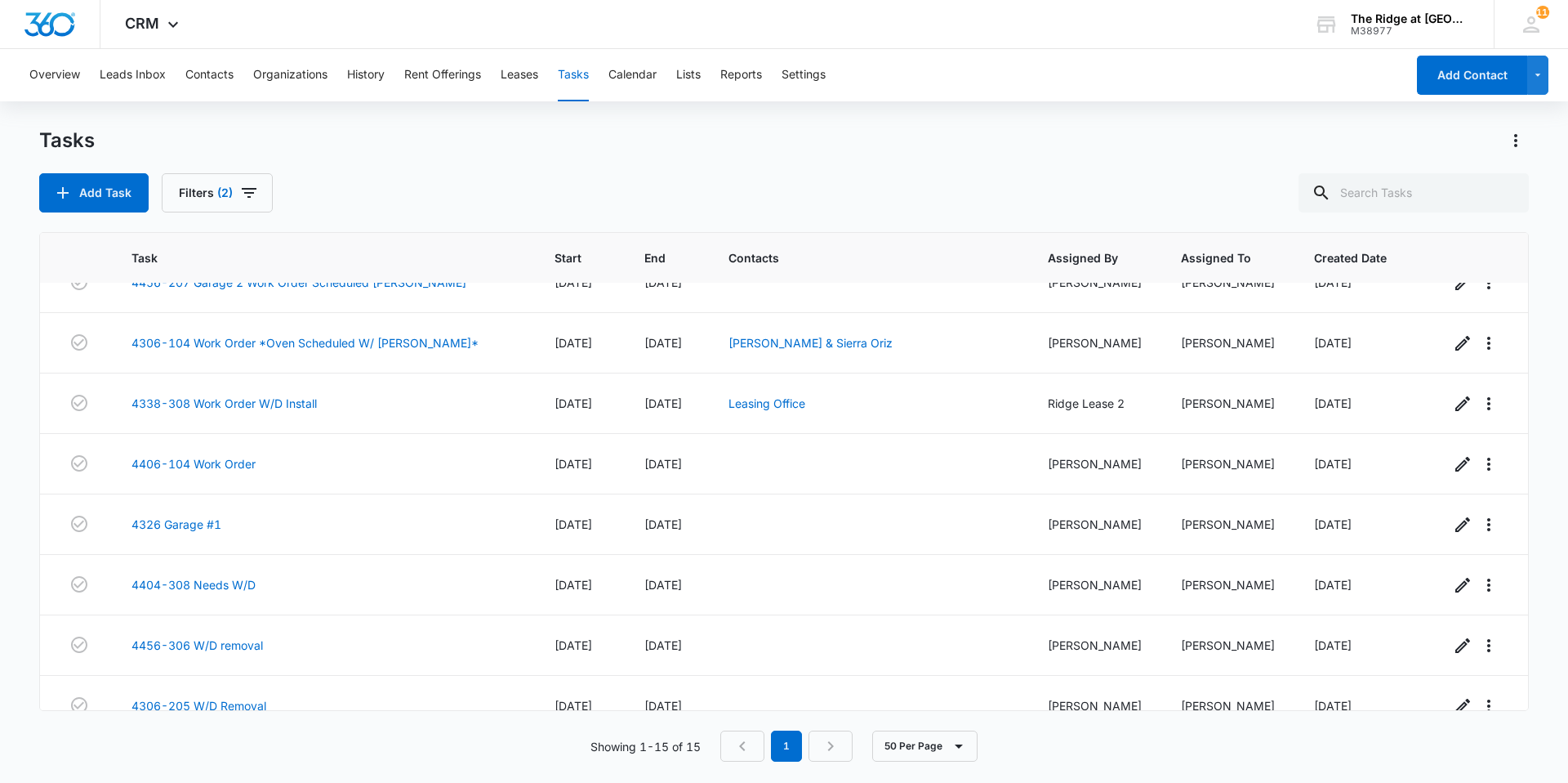
scroll to position [479, 0]
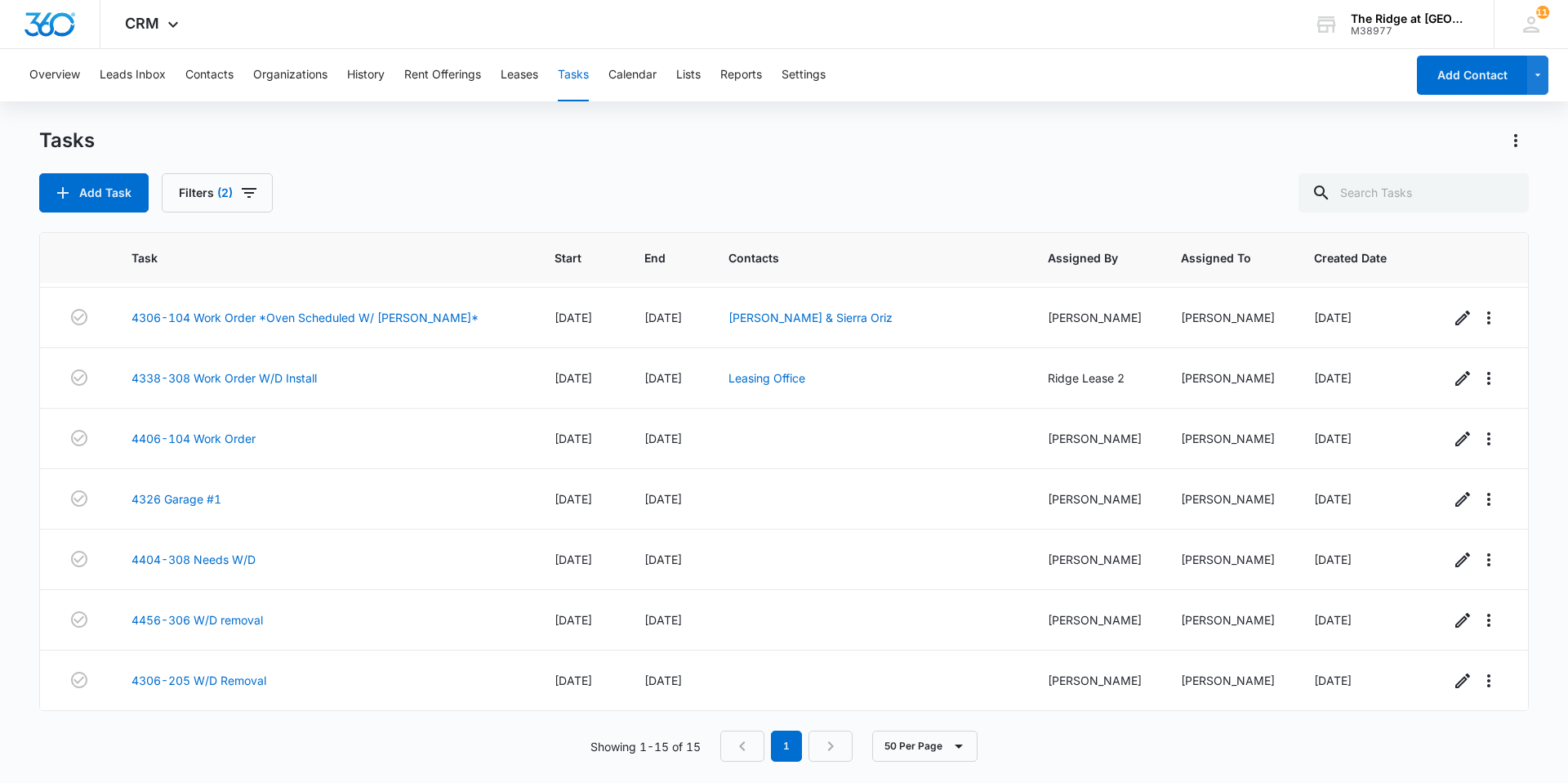
click at [578, 191] on div "Add Task Filters (2)" at bounding box center [784, 193] width 1490 height 40
click at [543, 211] on div "Add Task Filters (2)" at bounding box center [784, 193] width 1490 height 40
click at [216, 497] on link "4326 Garage #1" at bounding box center [176, 498] width 90 height 17
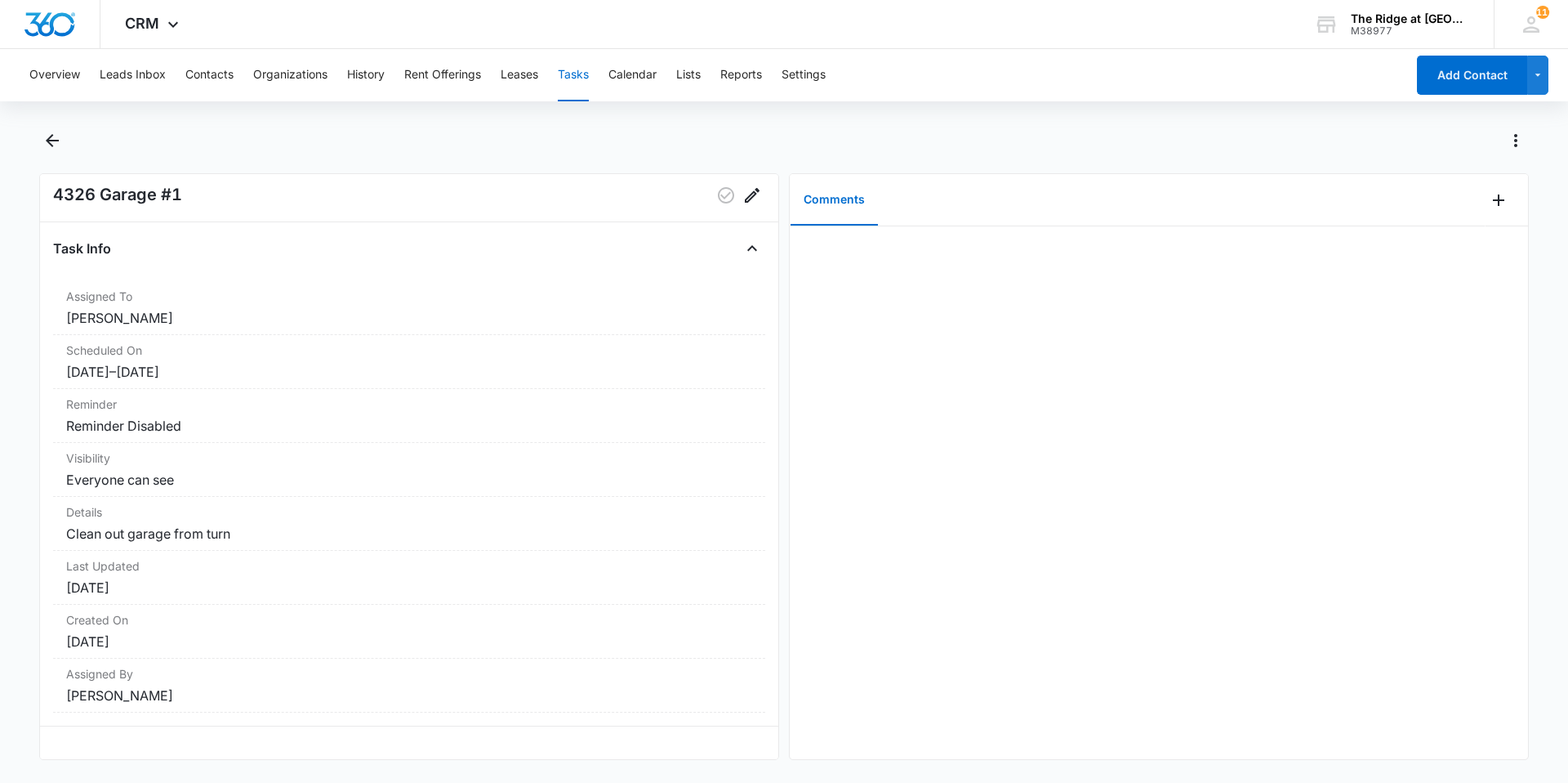
scroll to position [40, 0]
click at [40, 158] on div at bounding box center [784, 150] width 1490 height 45
click at [40, 154] on div at bounding box center [784, 150] width 1490 height 45
click at [49, 145] on icon "Back" at bounding box center [52, 140] width 19 height 19
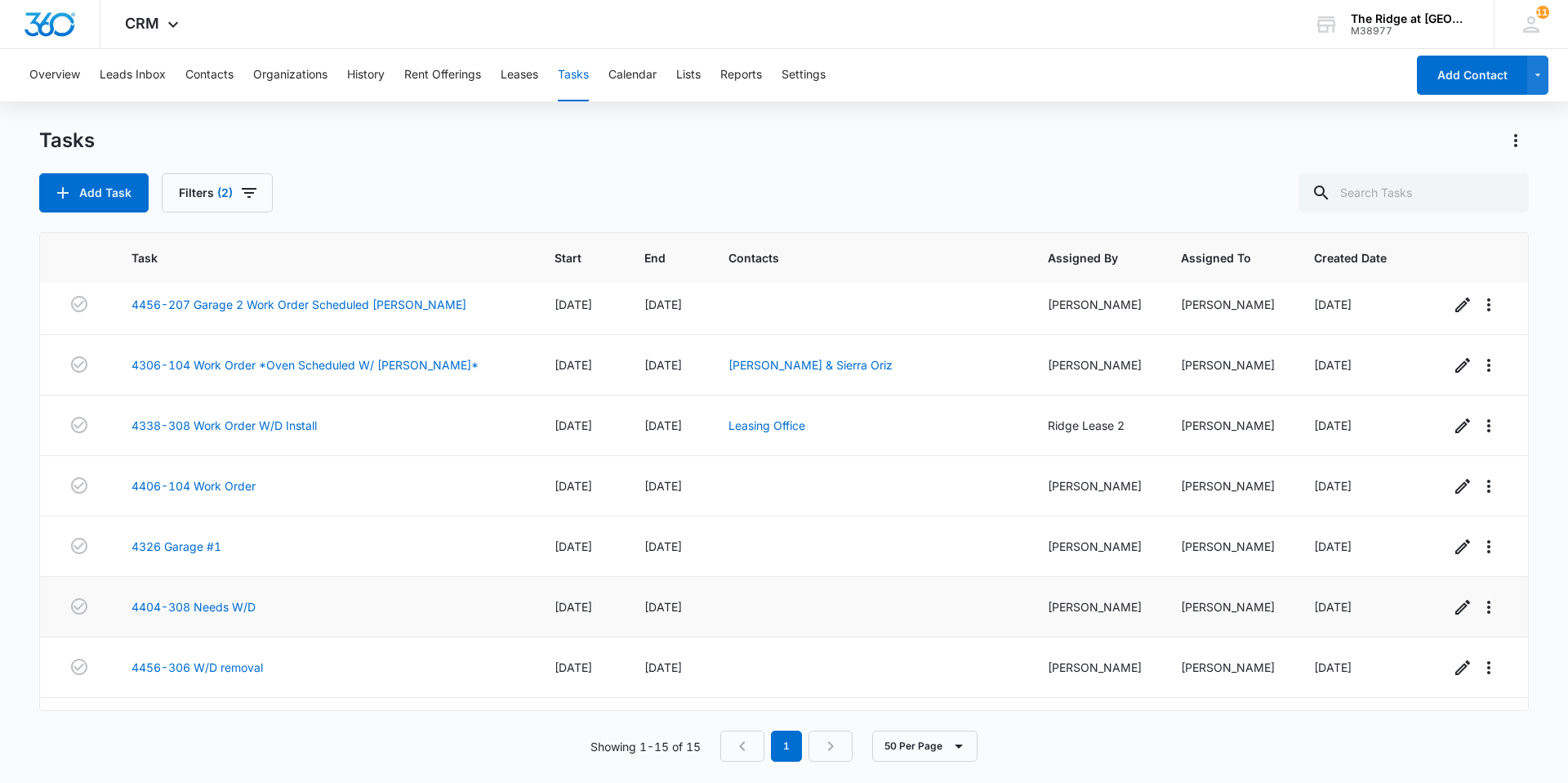
scroll to position [479, 0]
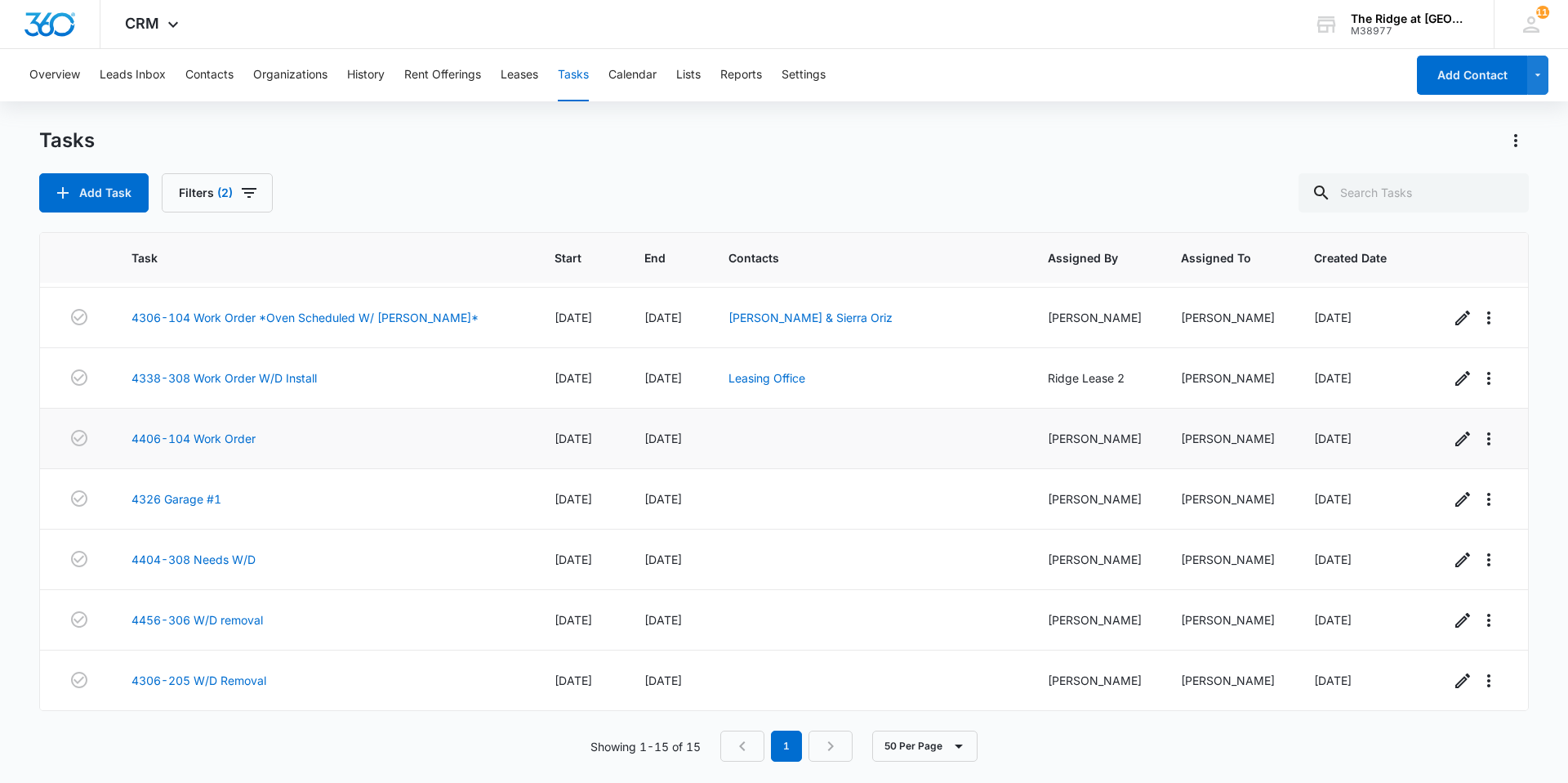
click at [253, 453] on td "4406-104 Work Order" at bounding box center [323, 438] width 423 height 60
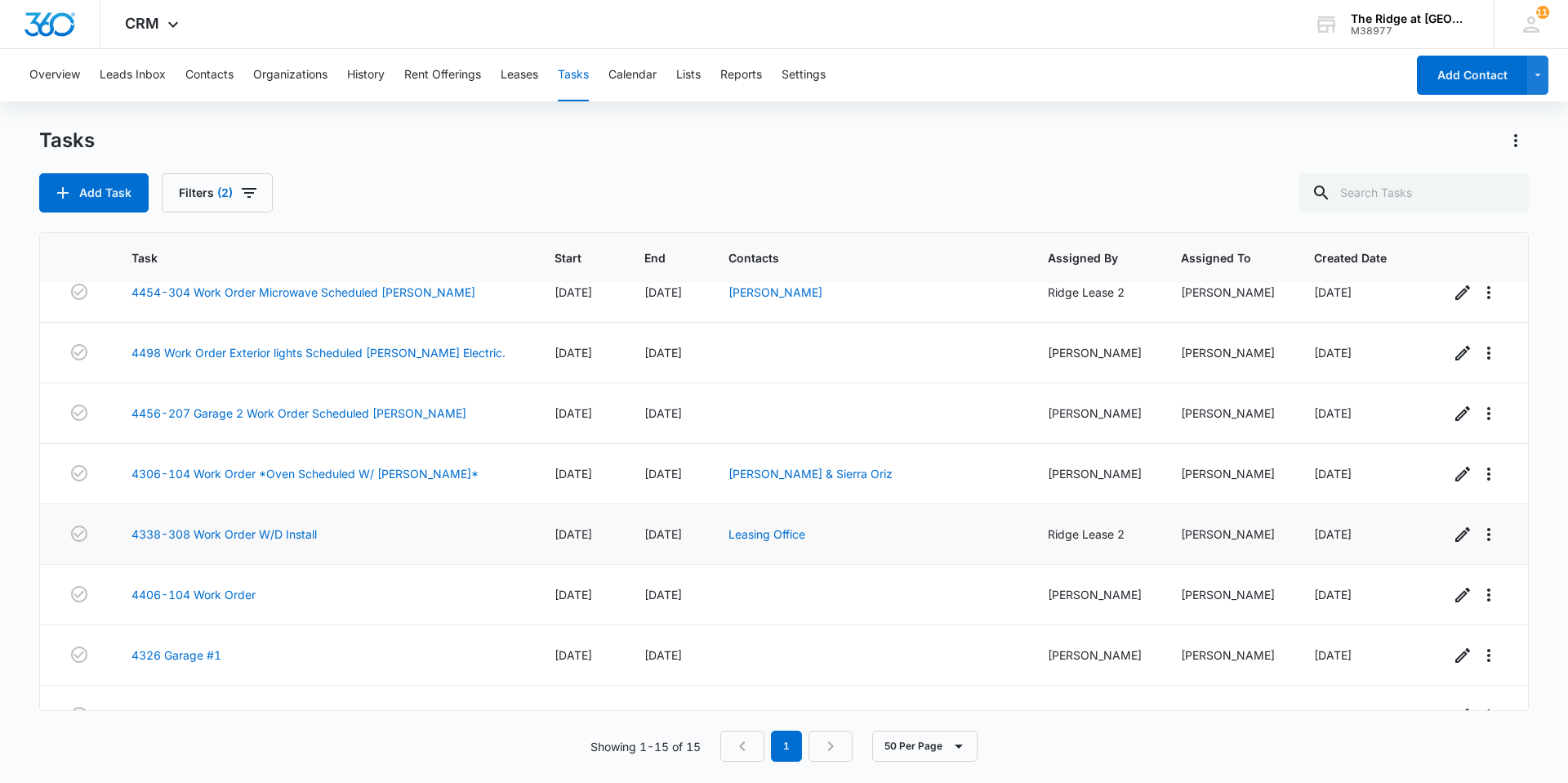
scroll to position [327, 0]
